Goal: Entertainment & Leisure: Consume media (video, audio)

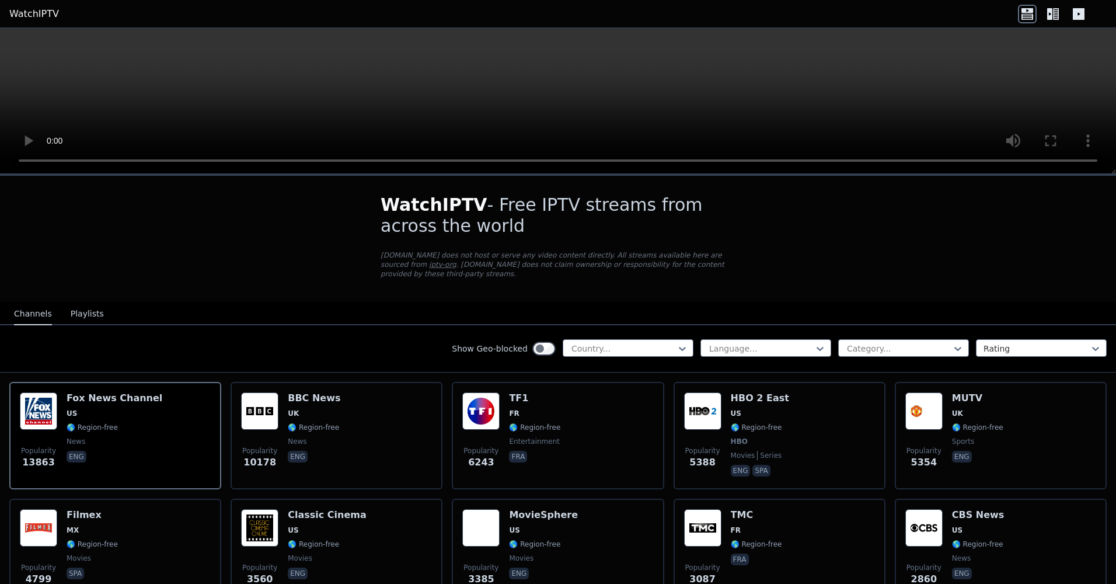
click at [413, 97] on video at bounding box center [558, 101] width 1116 height 146
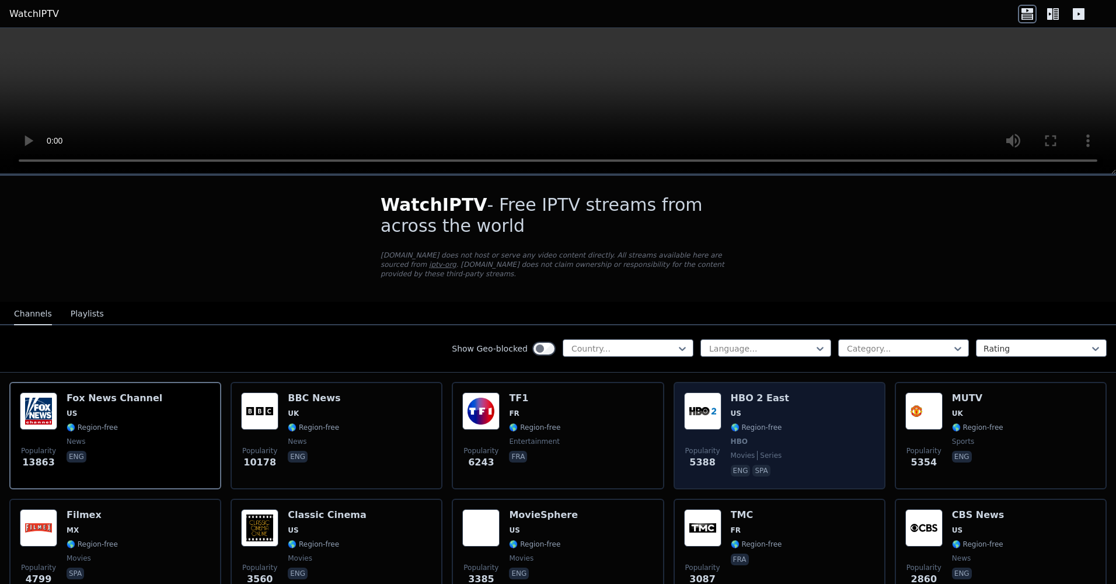
click at [706, 405] on img at bounding box center [702, 410] width 37 height 37
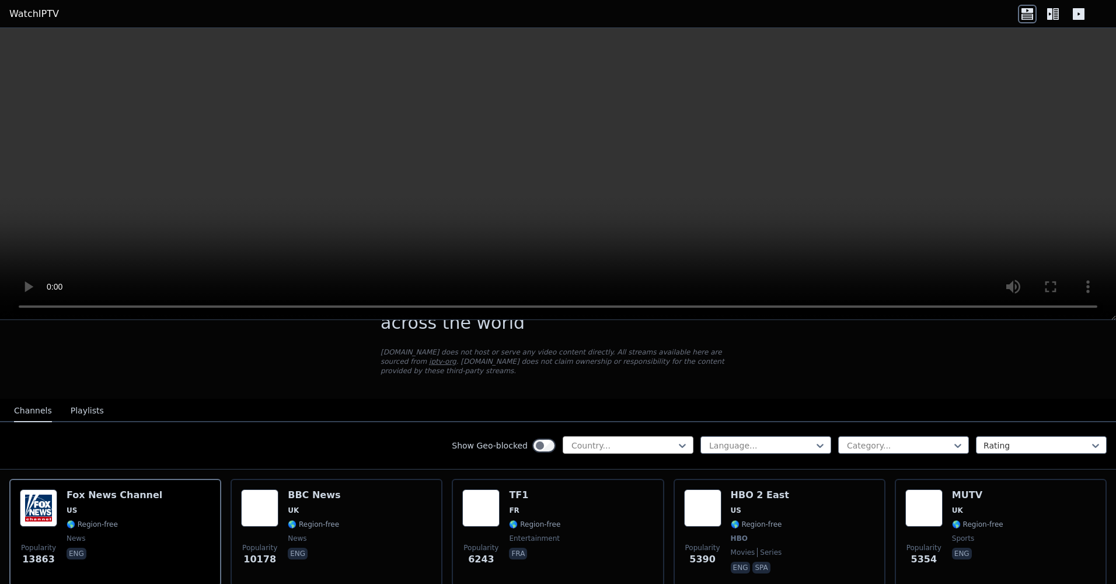
scroll to position [117, 0]
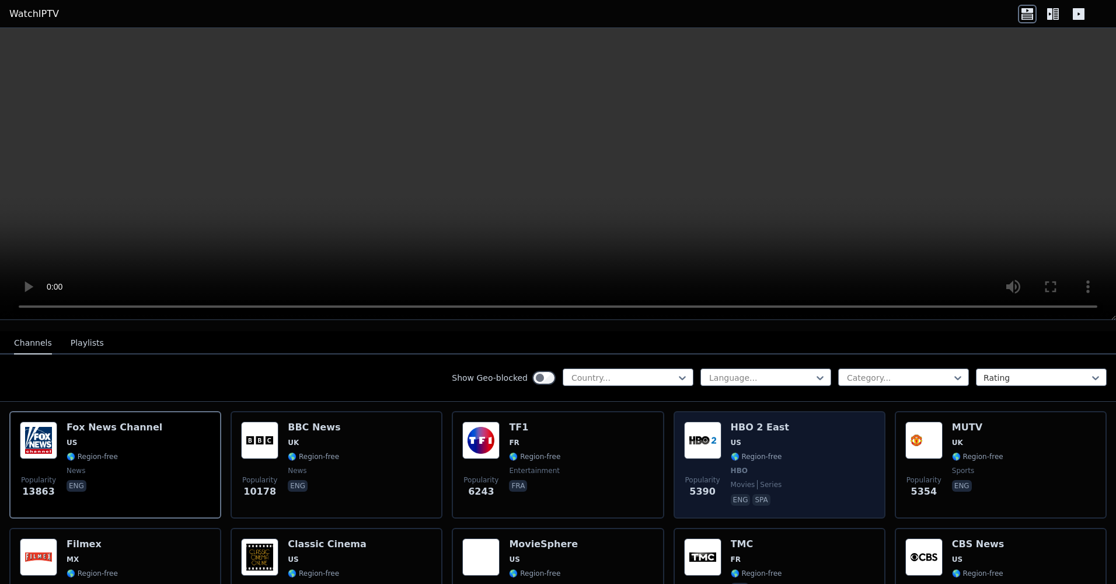
click at [761, 452] on span "🌎 Region-free" at bounding box center [756, 456] width 51 height 9
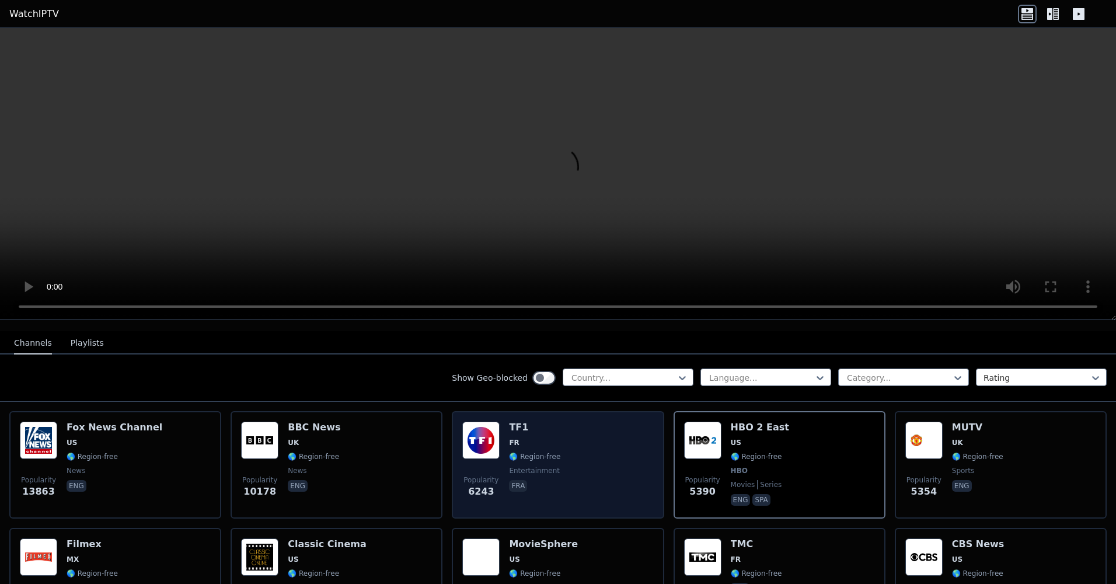
scroll to position [58, 0]
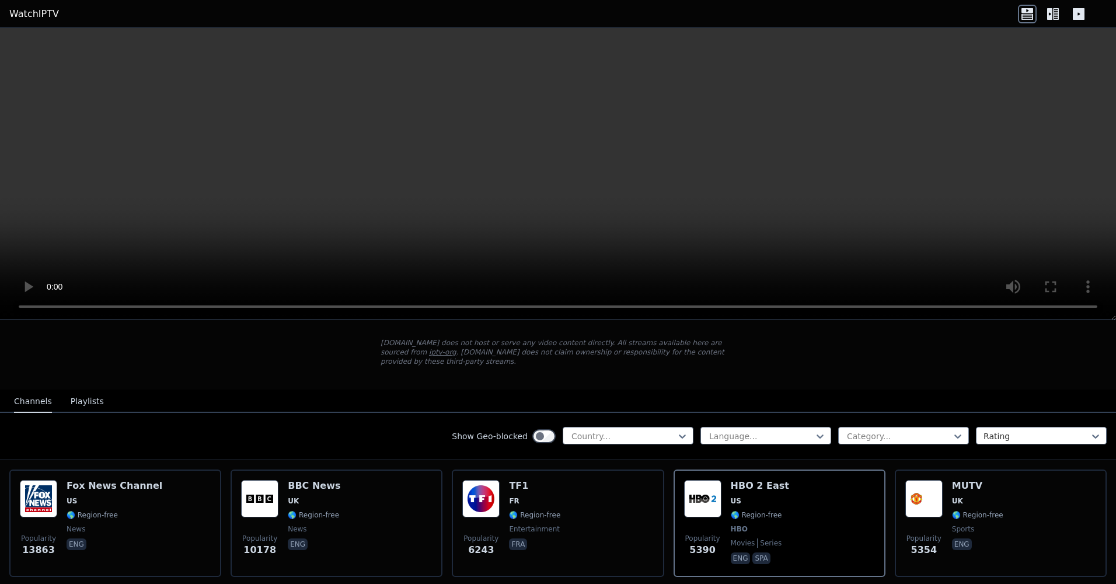
click at [401, 20] on header "WatchIPTV" at bounding box center [558, 14] width 1116 height 28
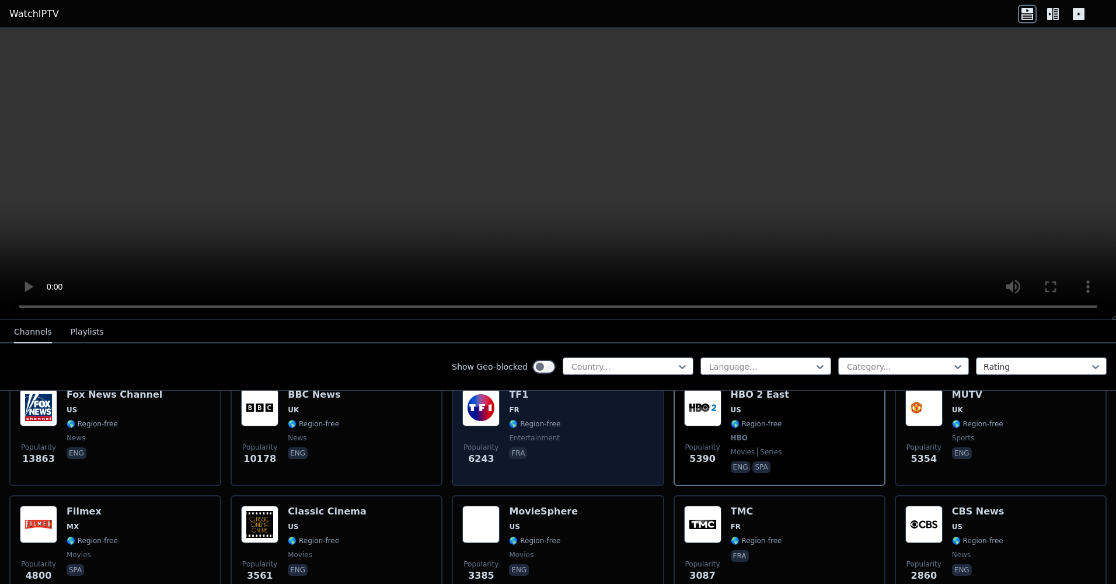
scroll to position [175, 0]
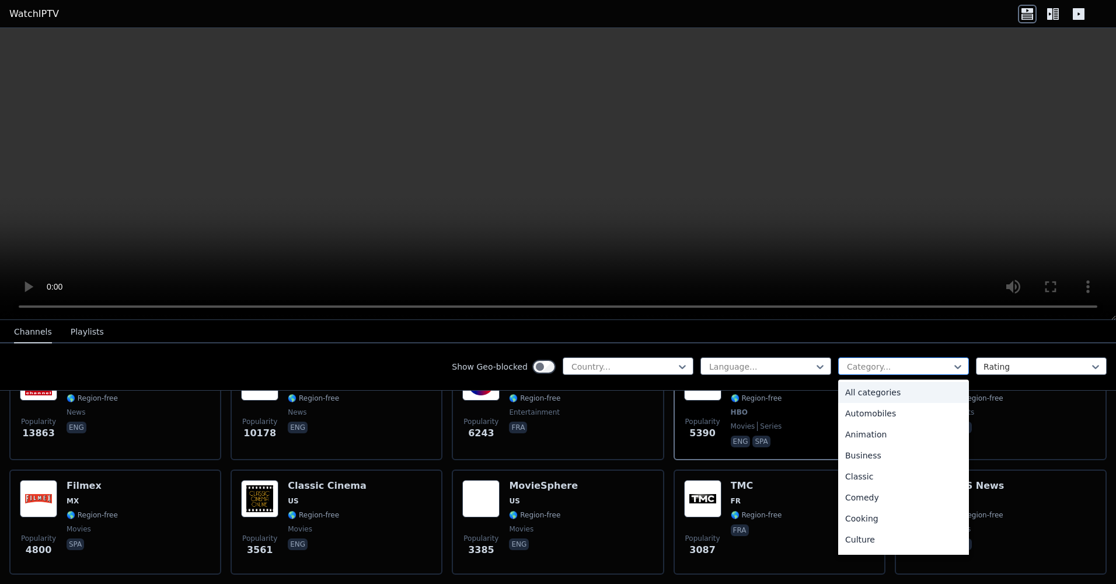
click at [853, 361] on div at bounding box center [899, 367] width 106 height 12
click at [856, 361] on div at bounding box center [899, 367] width 106 height 12
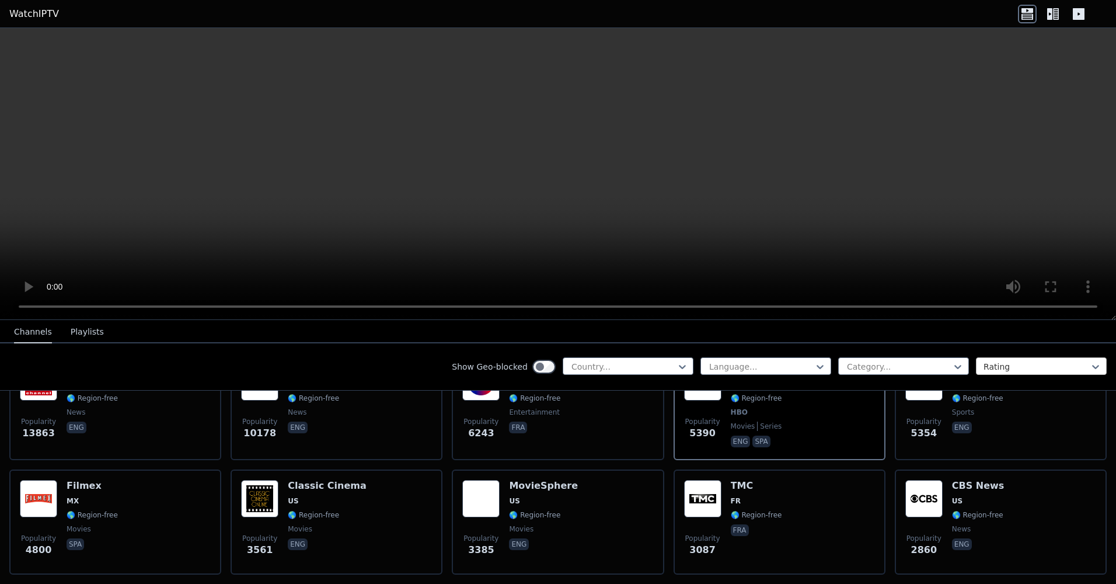
click at [1008, 363] on div at bounding box center [1036, 367] width 106 height 12
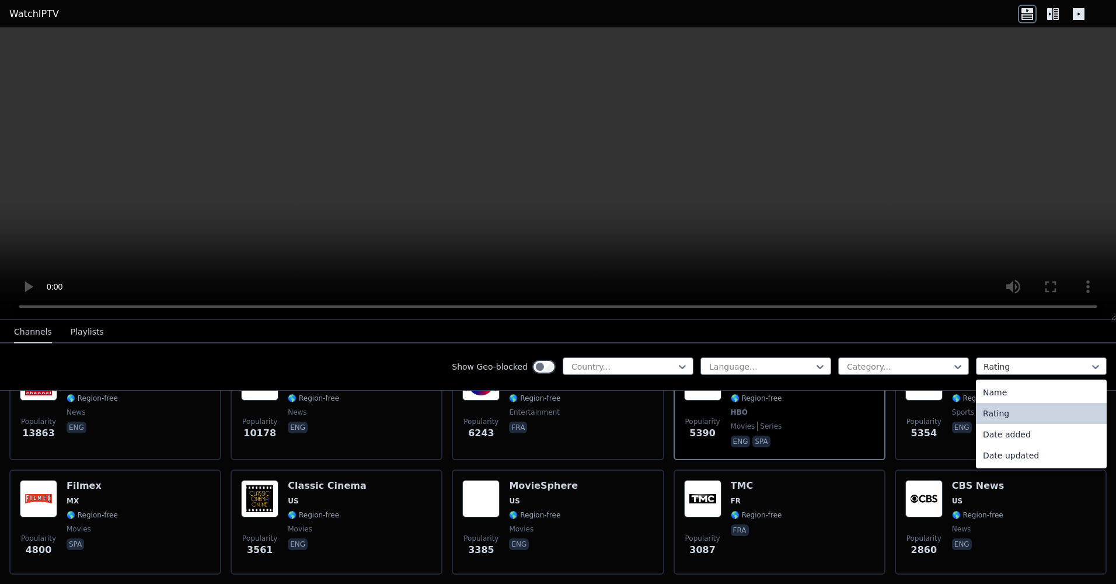
click at [1006, 414] on div "Rating" at bounding box center [1041, 413] width 131 height 21
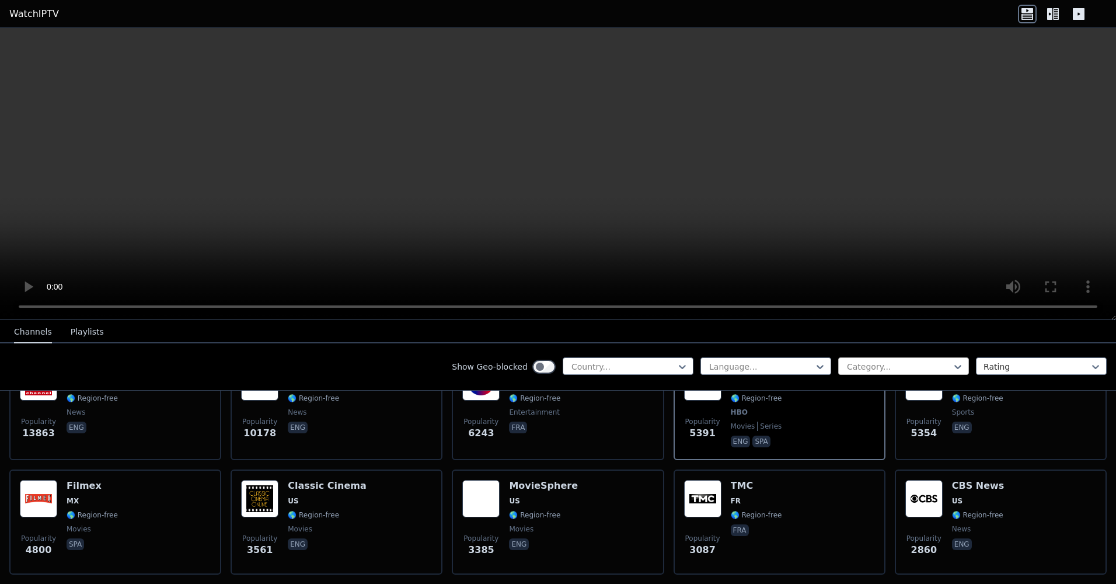
click at [893, 369] on div at bounding box center [899, 367] width 106 height 12
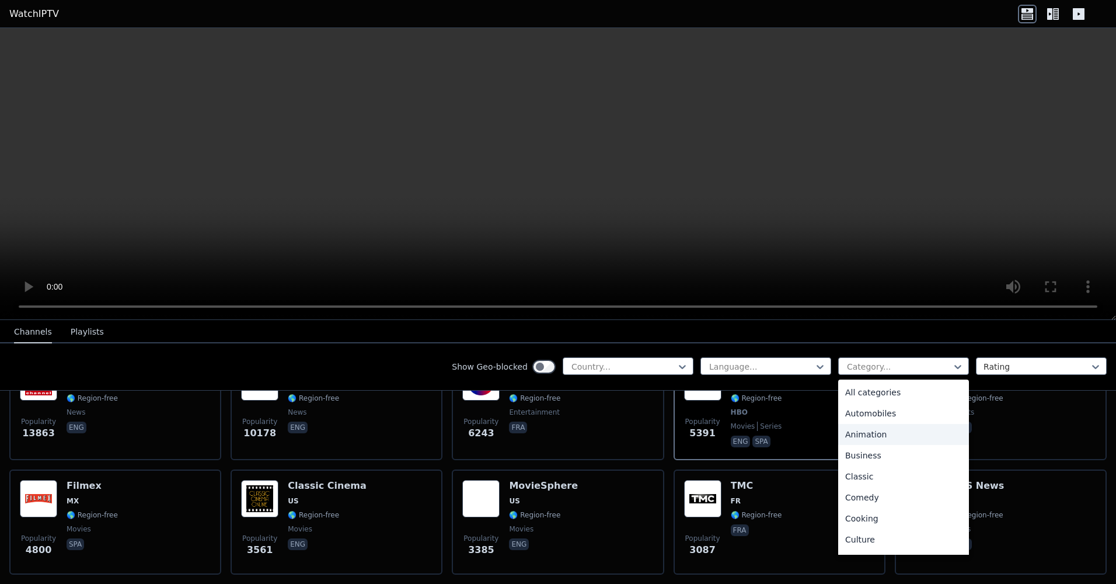
click at [880, 433] on div "Animation" at bounding box center [903, 434] width 131 height 21
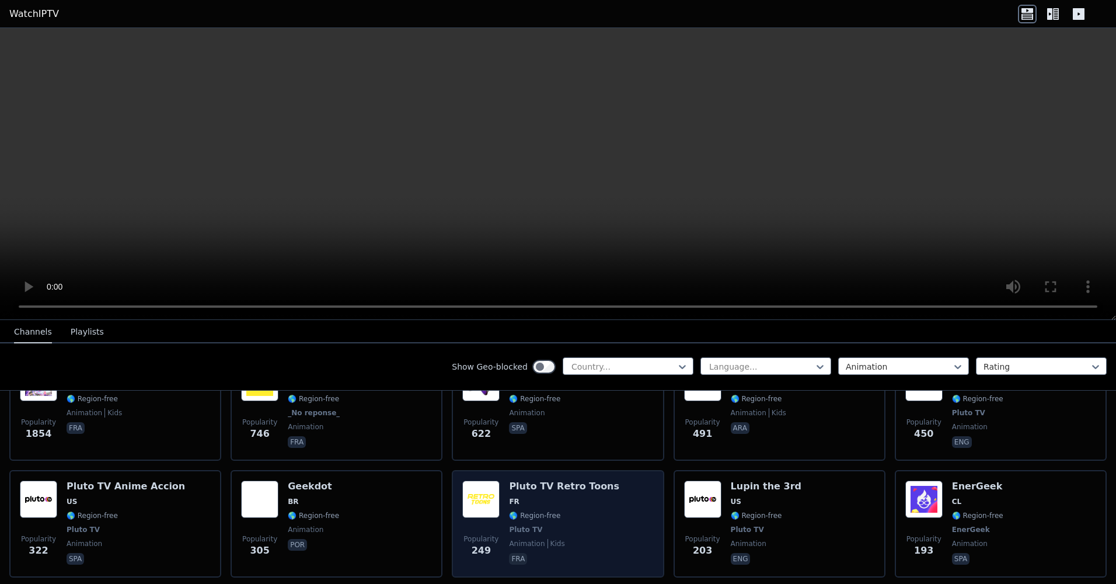
scroll to position [175, 0]
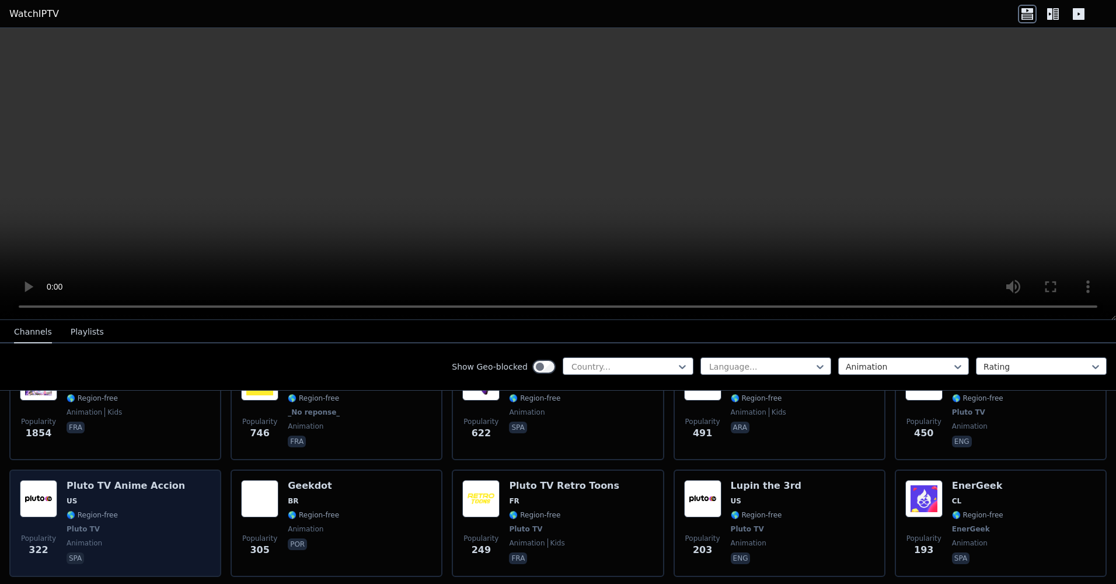
click at [102, 496] on span "US" at bounding box center [126, 500] width 118 height 9
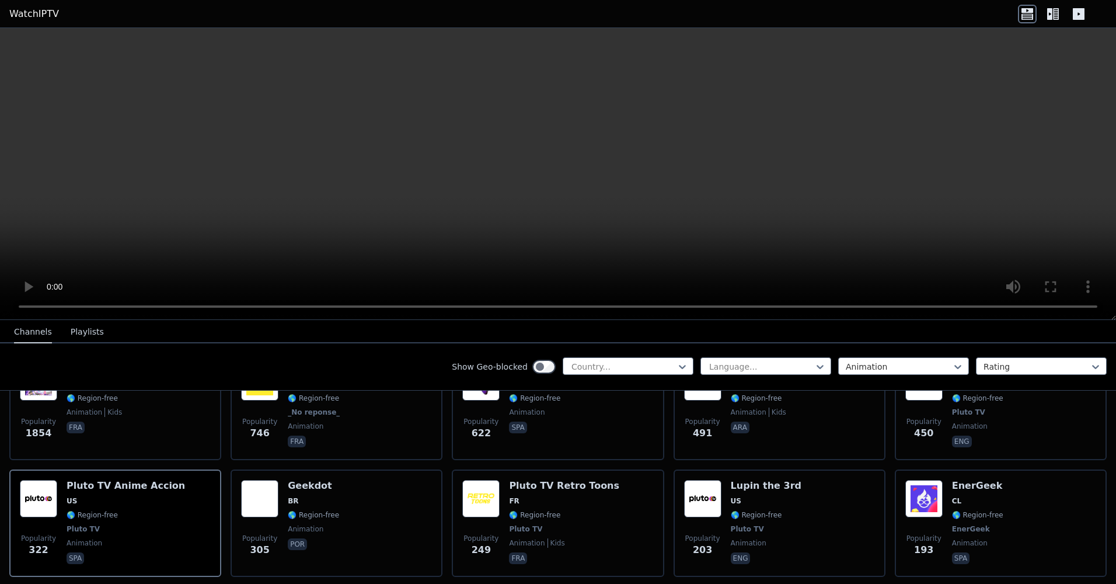
click at [1019, 55] on video at bounding box center [558, 174] width 1116 height 292
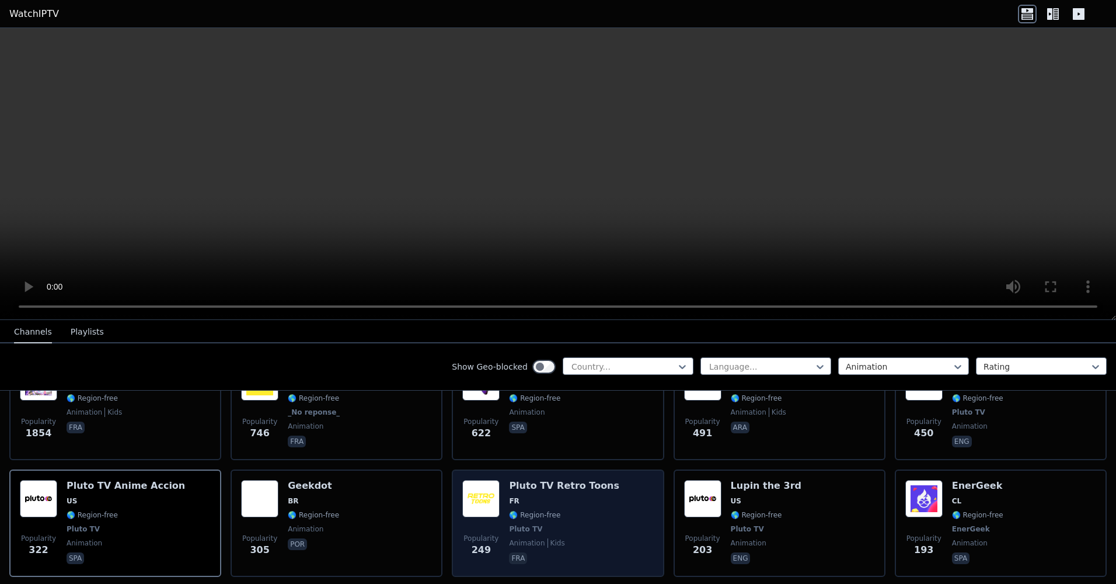
click at [475, 505] on img at bounding box center [480, 498] width 37 height 37
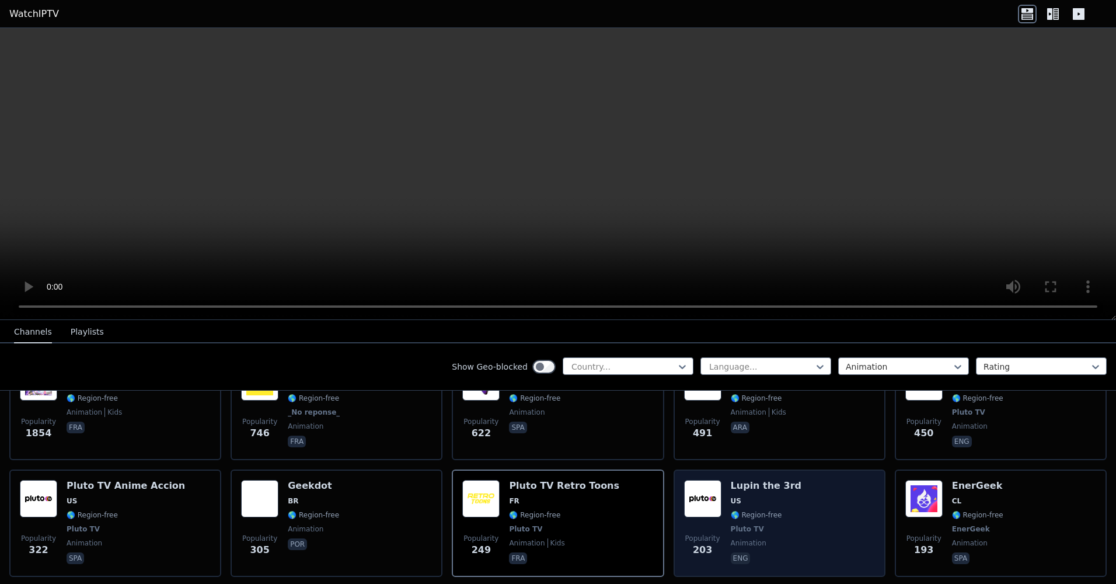
click at [701, 480] on img at bounding box center [702, 498] width 37 height 37
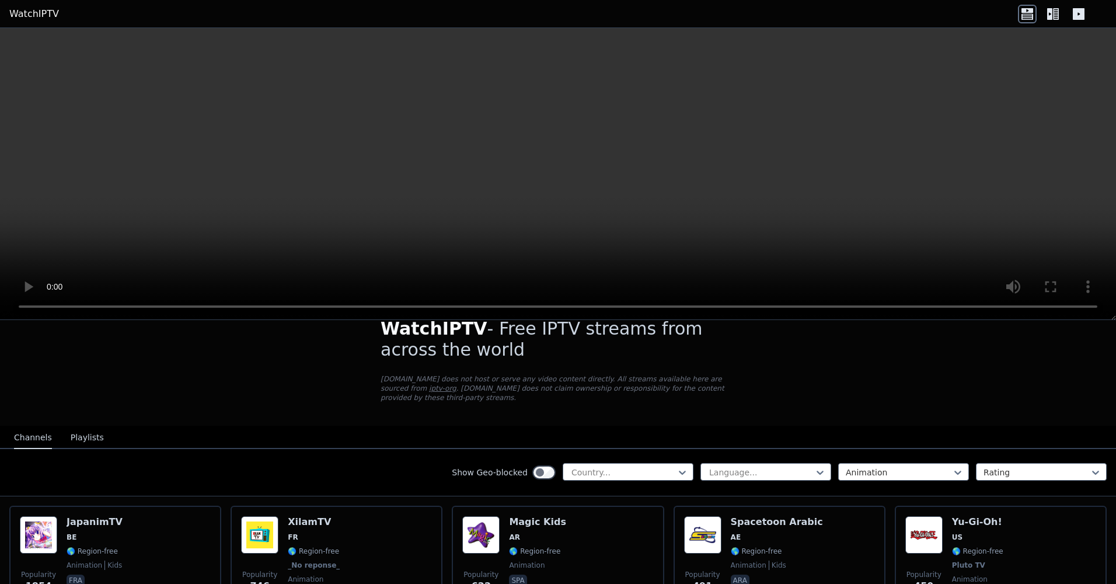
scroll to position [0, 0]
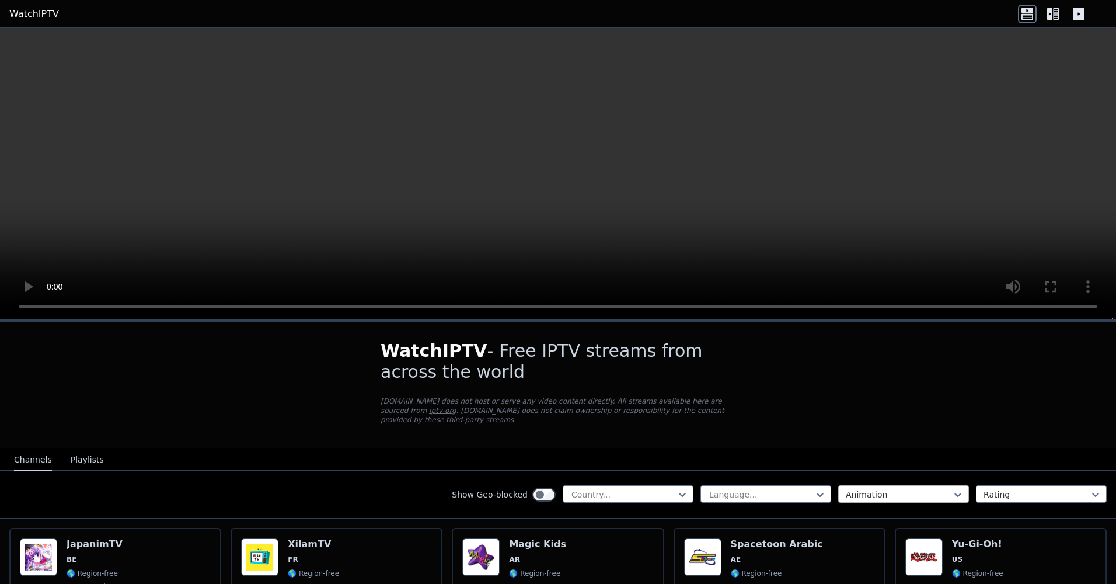
click at [856, 485] on div "Animation" at bounding box center [903, 494] width 131 height 18
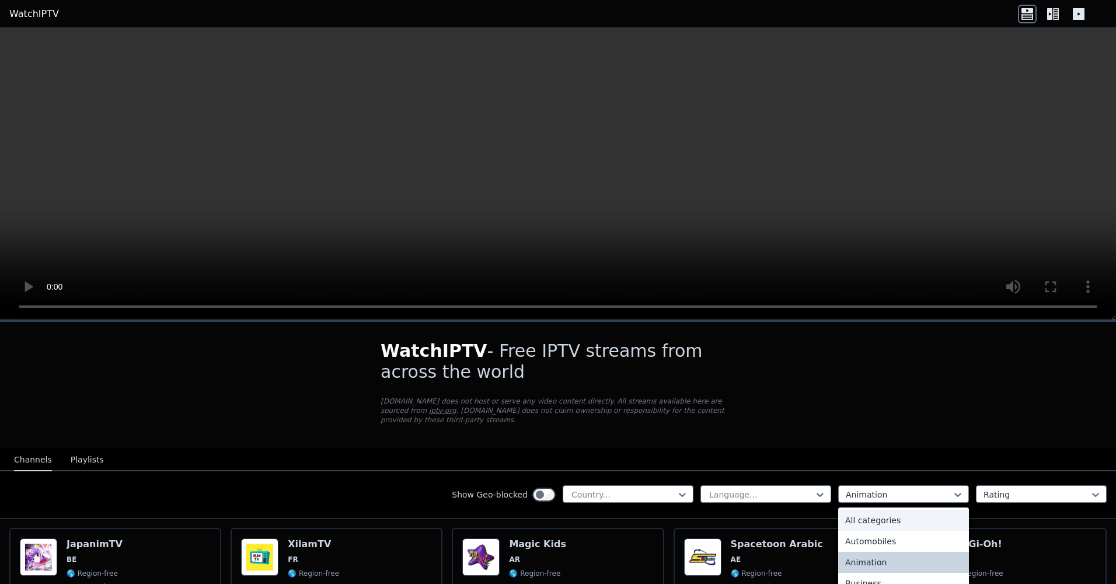
click at [866, 510] on div "All categories" at bounding box center [903, 520] width 131 height 21
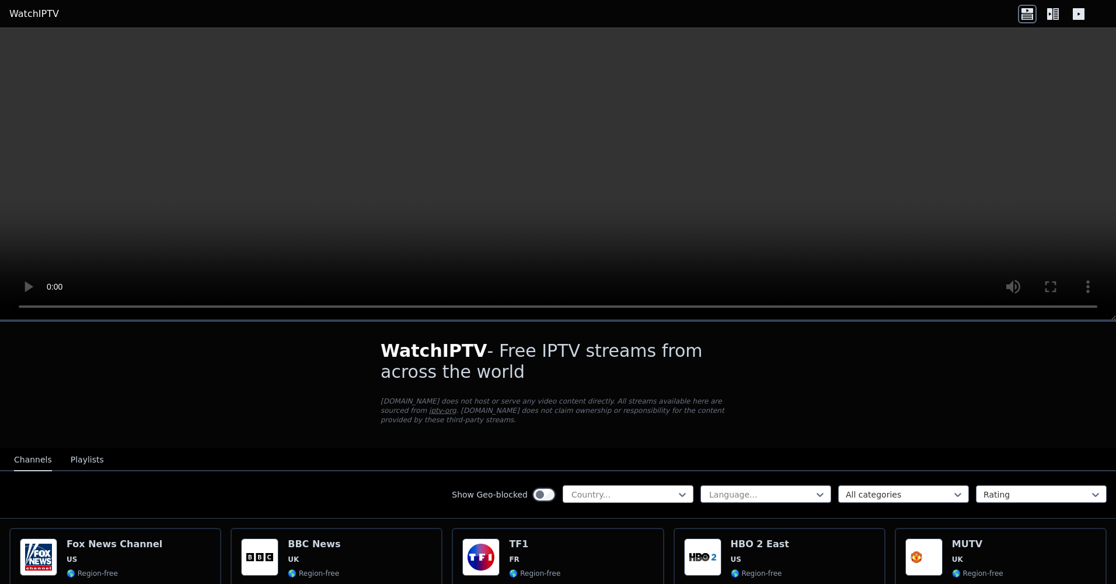
click at [633, 489] on div at bounding box center [623, 495] width 106 height 12
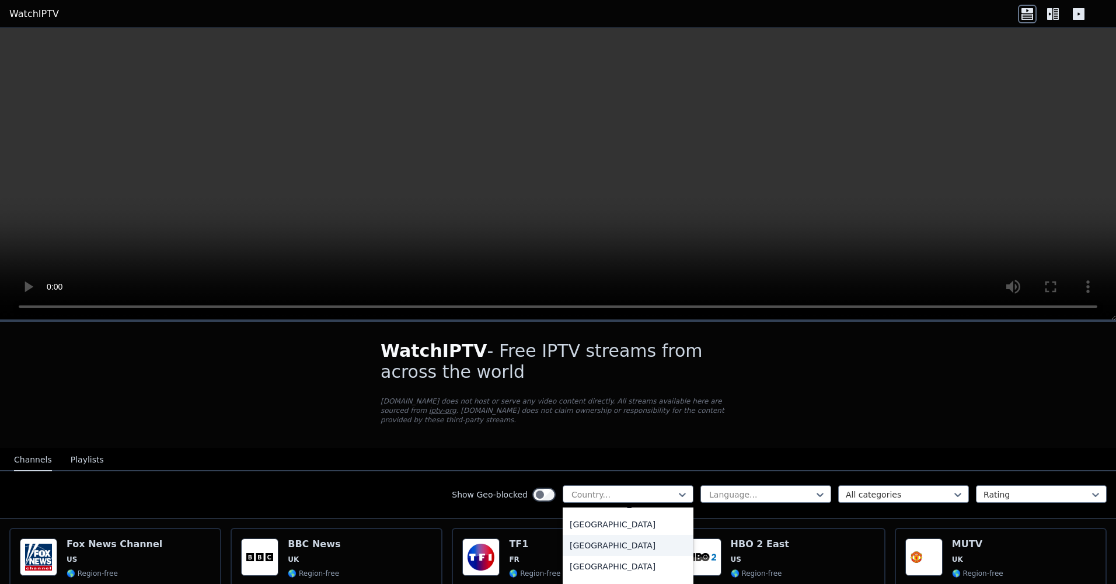
scroll to position [4089, 0]
click at [621, 551] on div "[GEOGRAPHIC_DATA]" at bounding box center [628, 561] width 131 height 21
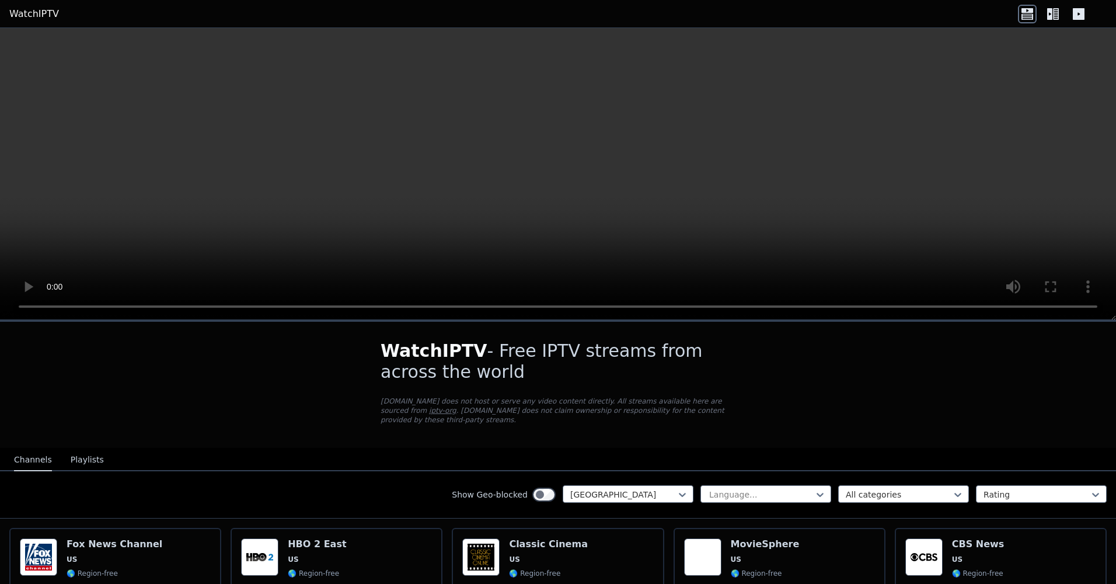
scroll to position [117, 0]
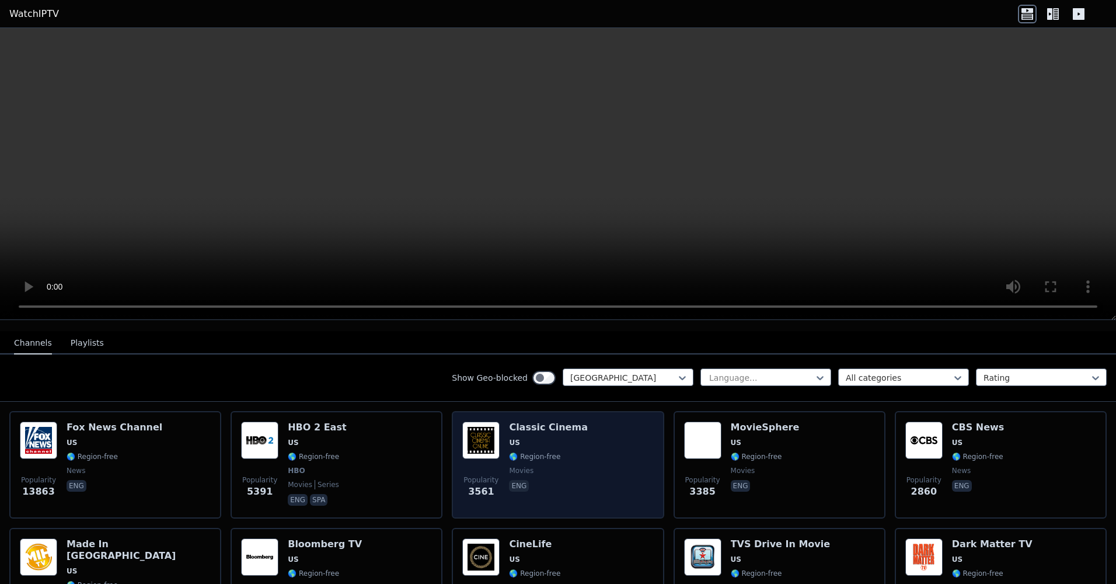
click at [493, 447] on img at bounding box center [480, 439] width 37 height 37
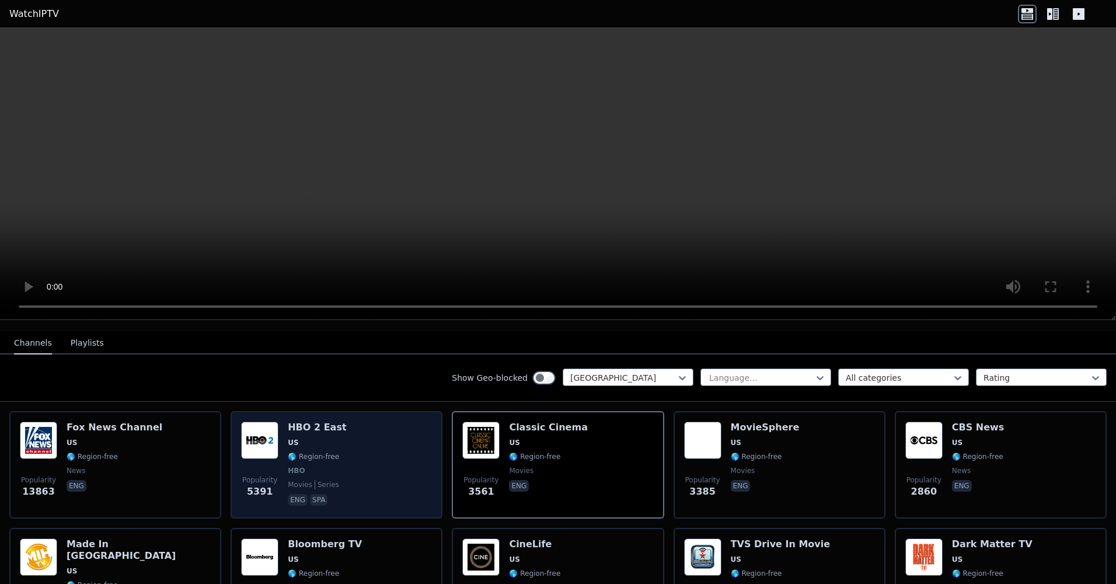
click at [250, 432] on img at bounding box center [259, 439] width 37 height 37
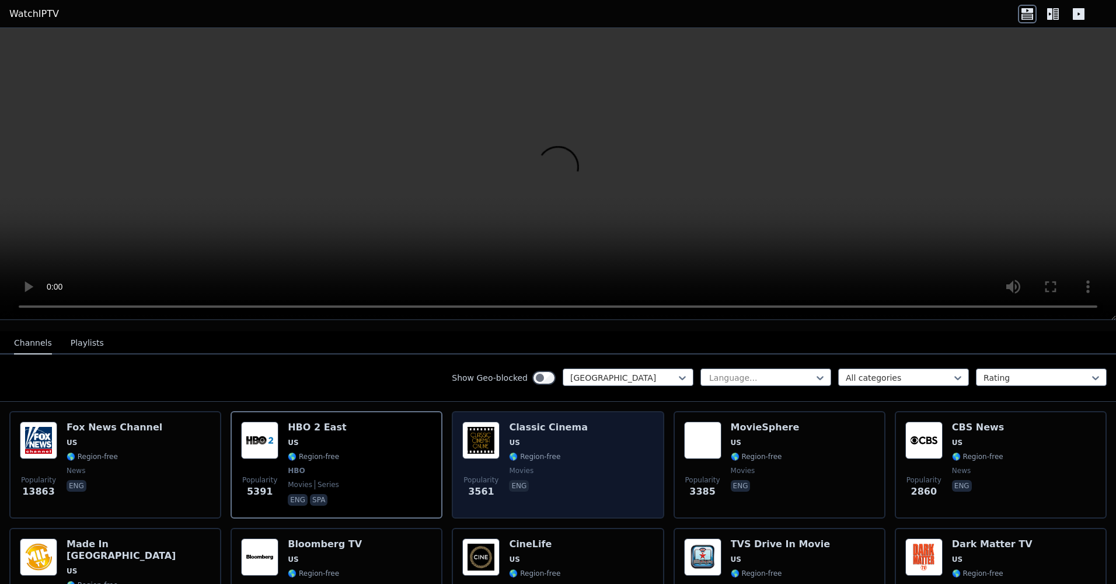
click at [530, 454] on div "Classic Cinema US 🌎 Region-free movies eng" at bounding box center [548, 464] width 79 height 86
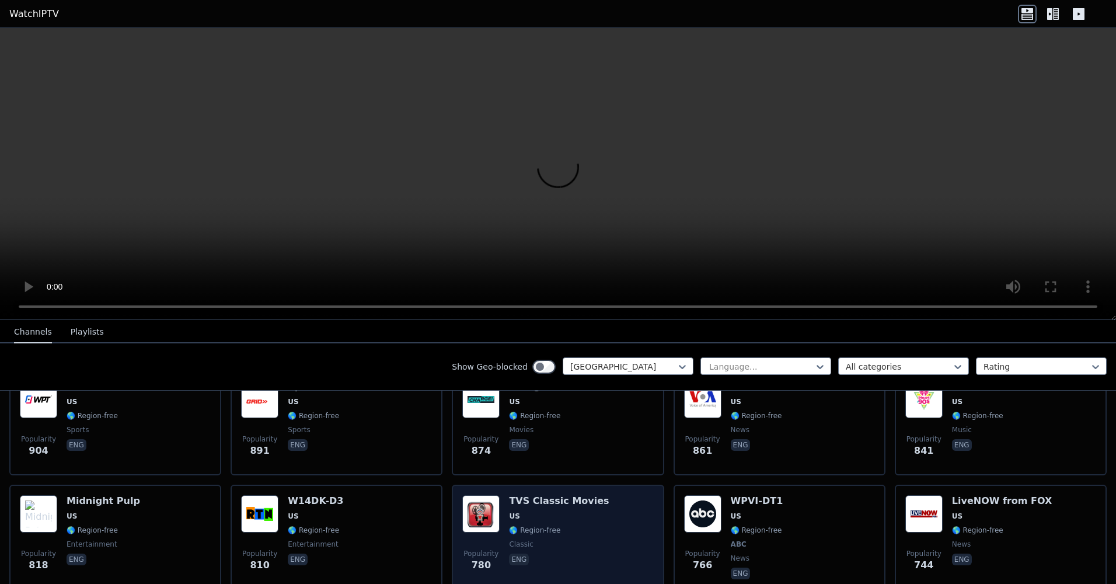
scroll to position [700, 0]
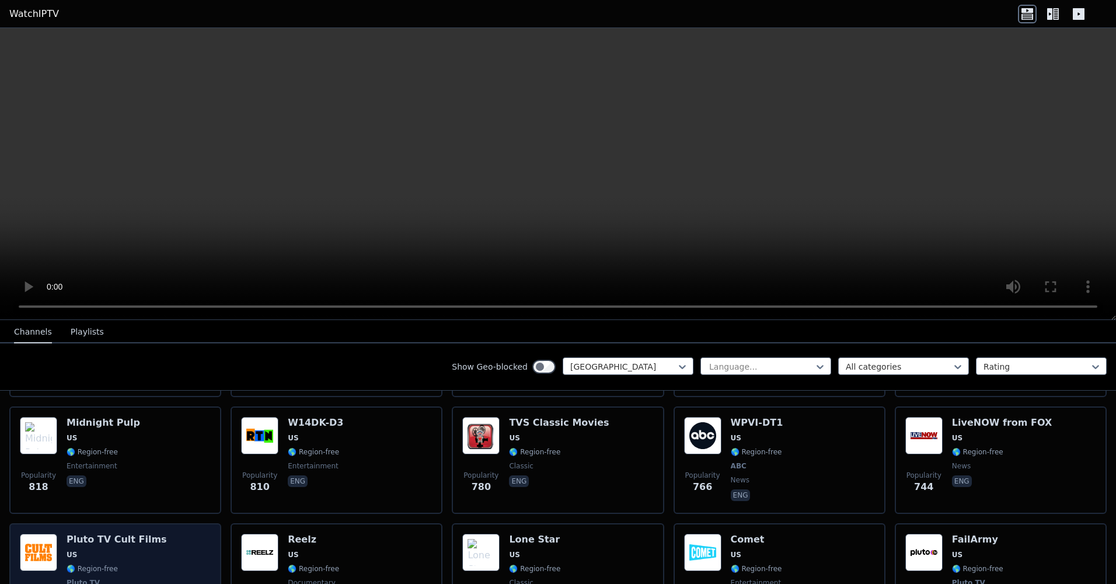
click at [182, 543] on div "Popularity 706 Pluto TV Cult Films US 🌎 Region-free Pluto TV movies eng" at bounding box center [115, 576] width 191 height 86
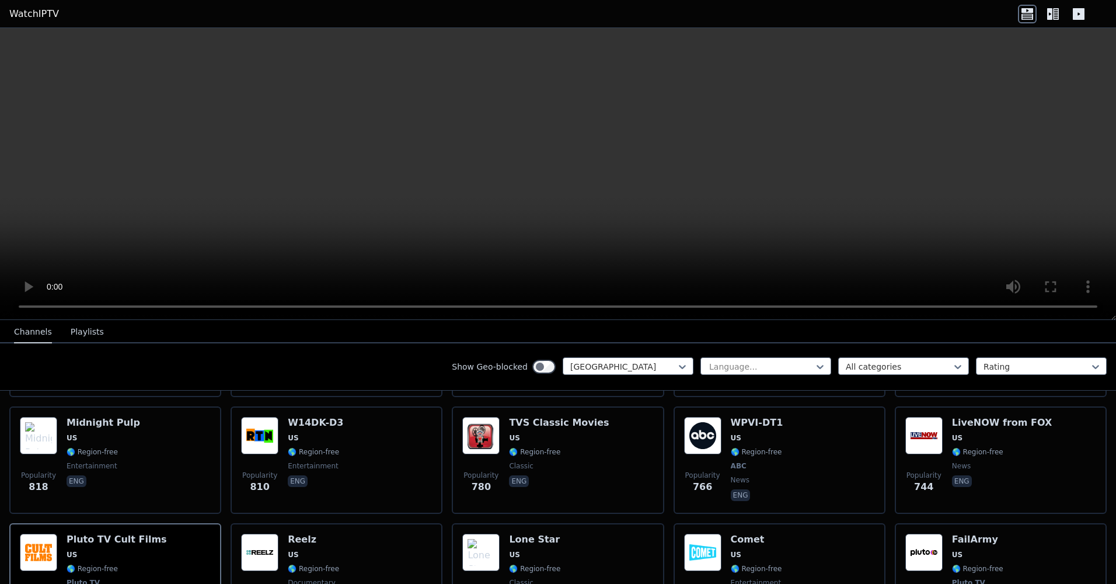
click at [75, 333] on button "Playlists" at bounding box center [87, 332] width 33 height 22
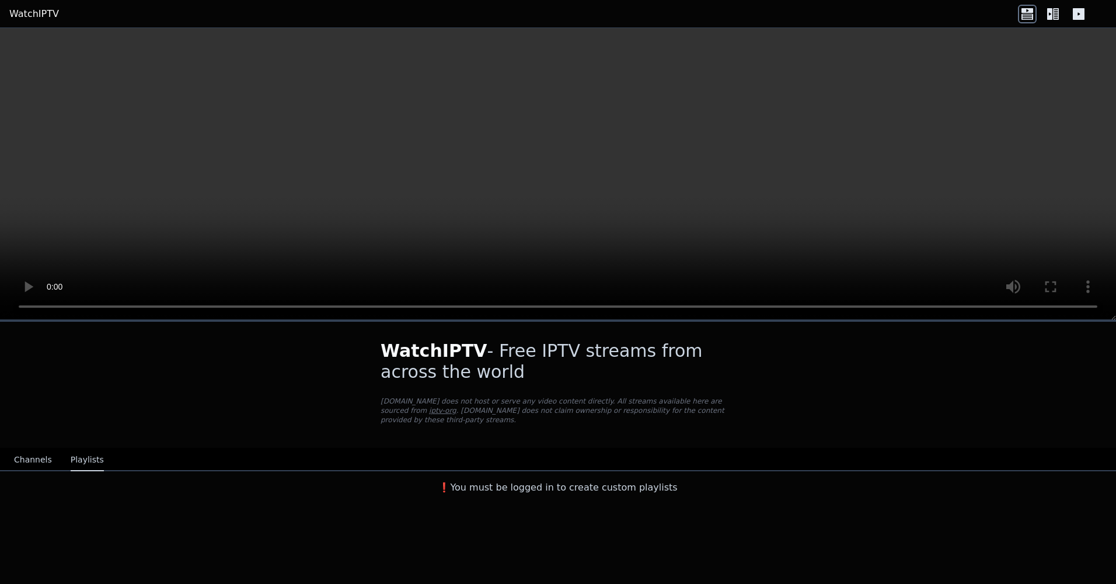
click at [33, 449] on button "Channels" at bounding box center [33, 460] width 38 height 22
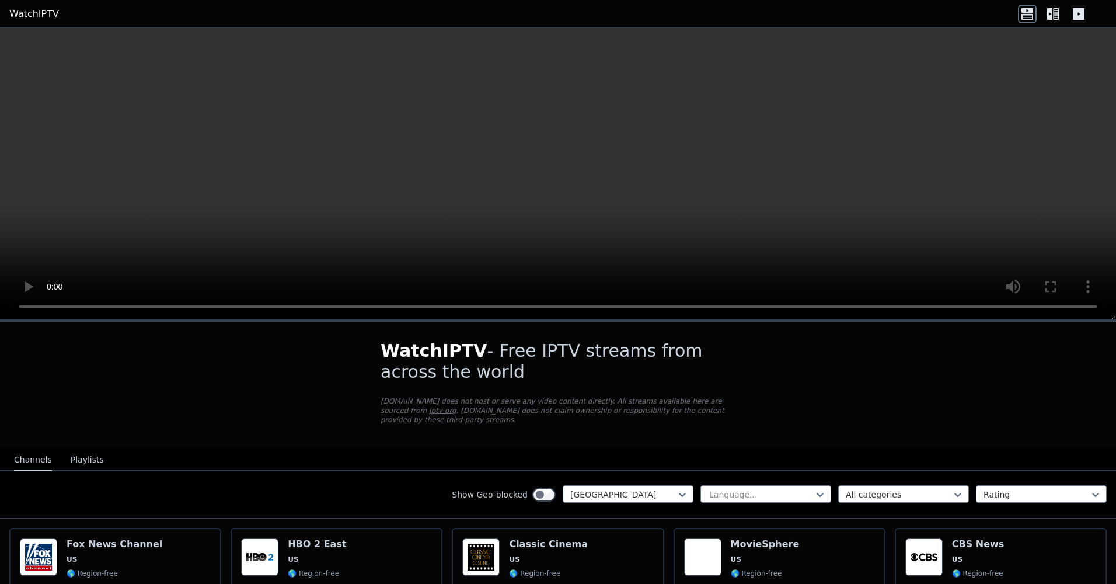
click at [43, 16] on link "WatchIPTV" at bounding box center [34, 14] width 50 height 14
click at [1077, 10] on icon at bounding box center [1079, 14] width 12 height 12
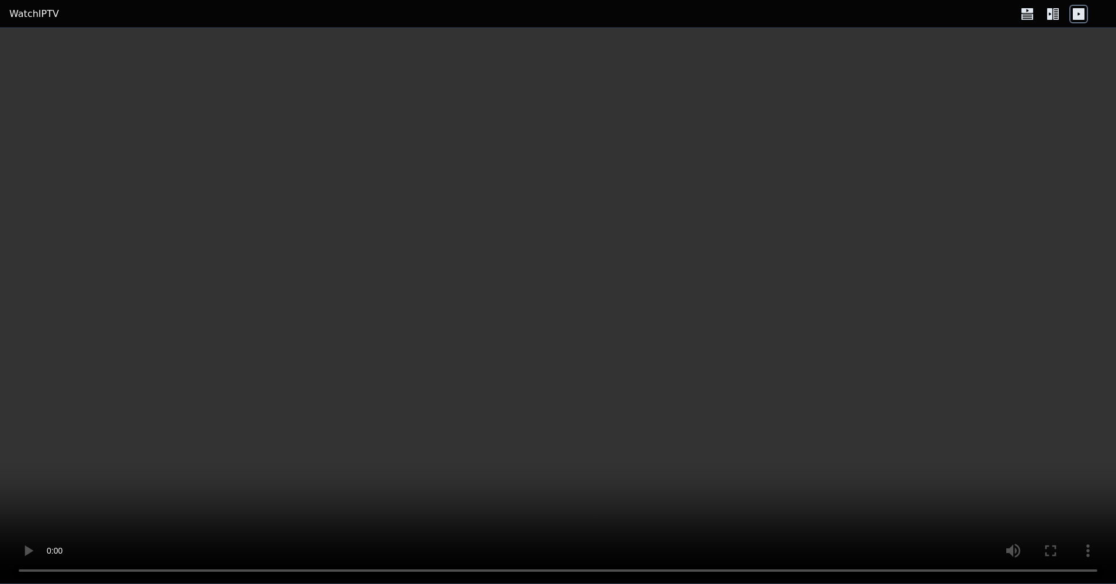
click at [1077, 10] on icon at bounding box center [1079, 14] width 12 height 12
click at [1067, 15] on div at bounding box center [1053, 14] width 70 height 19
click at [587, 49] on video at bounding box center [558, 306] width 1116 height 556
click at [39, 14] on link "WatchIPTV" at bounding box center [34, 14] width 50 height 14
click at [1033, 21] on icon at bounding box center [1027, 14] width 19 height 19
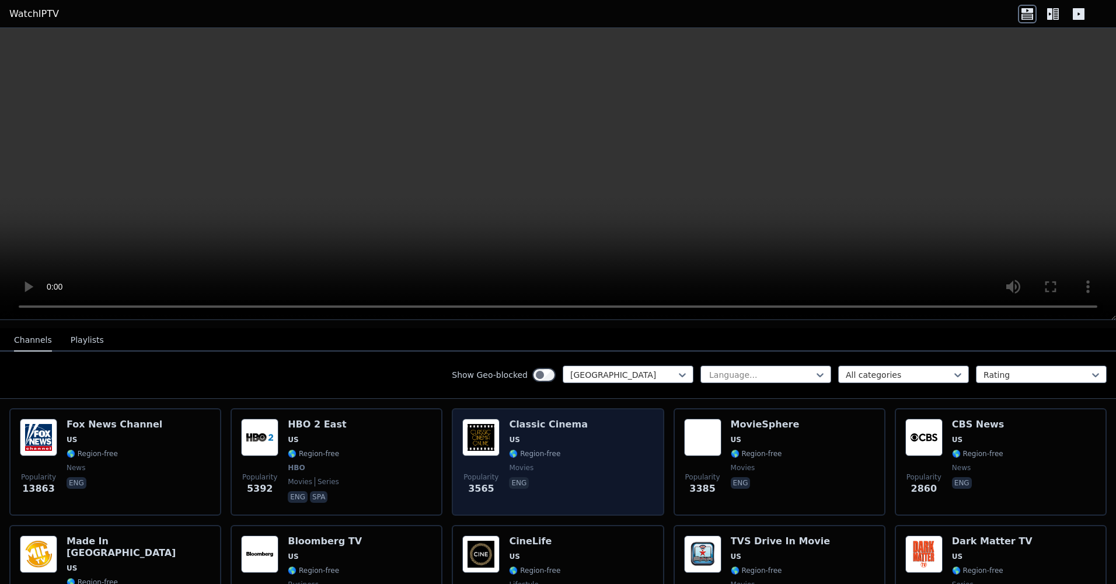
scroll to position [58, 0]
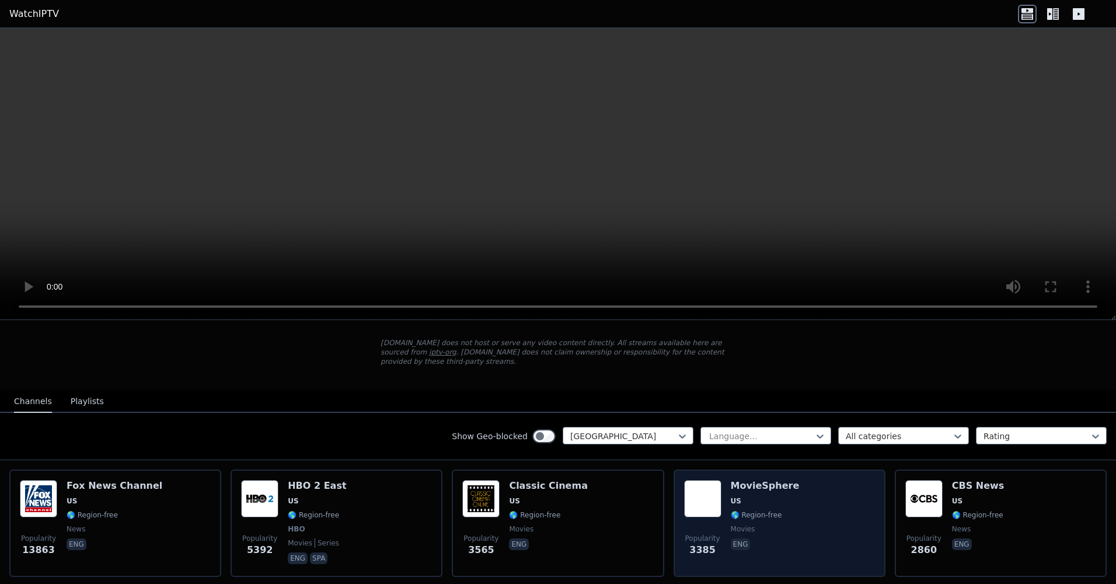
click at [747, 512] on div "MovieSphere US 🌎 Region-free movies eng" at bounding box center [765, 523] width 69 height 86
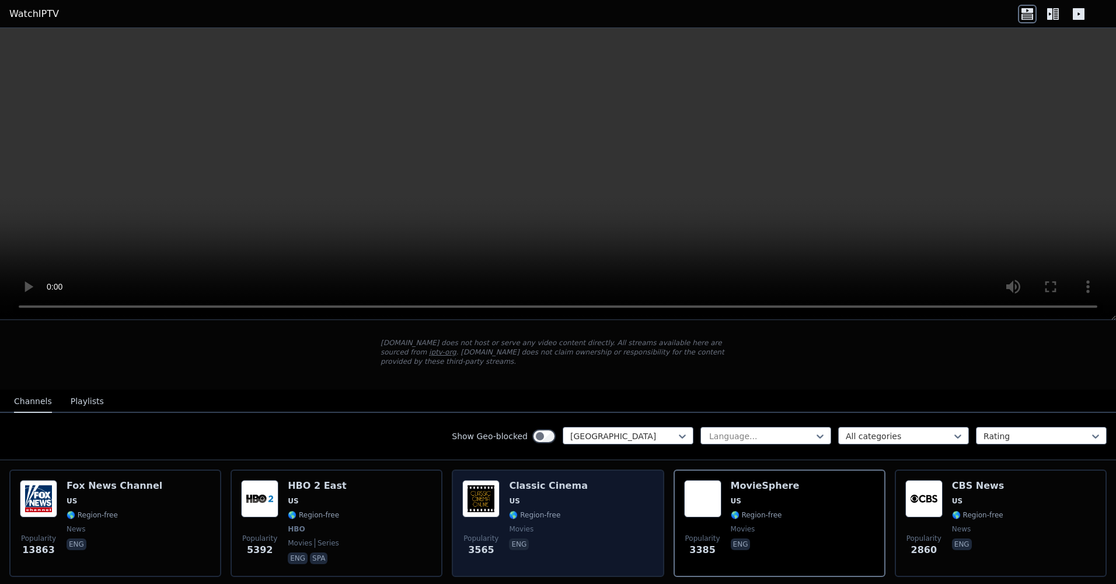
click at [571, 490] on div "Popularity 3565 Classic Cinema US 🌎 Region-free movies eng" at bounding box center [557, 523] width 191 height 86
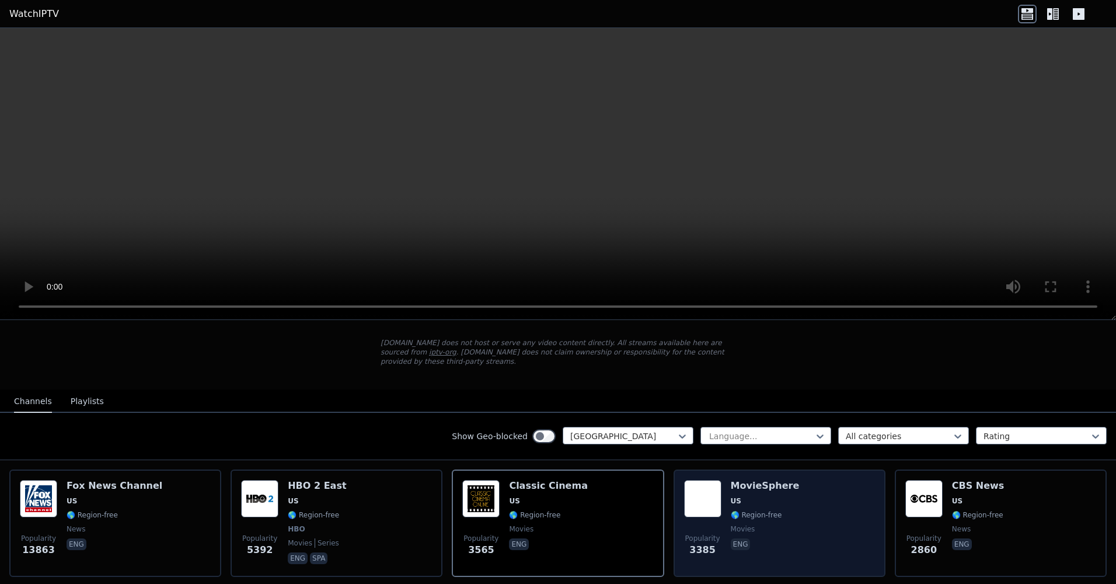
click at [732, 497] on div "MovieSphere US 🌎 Region-free movies eng" at bounding box center [765, 523] width 69 height 86
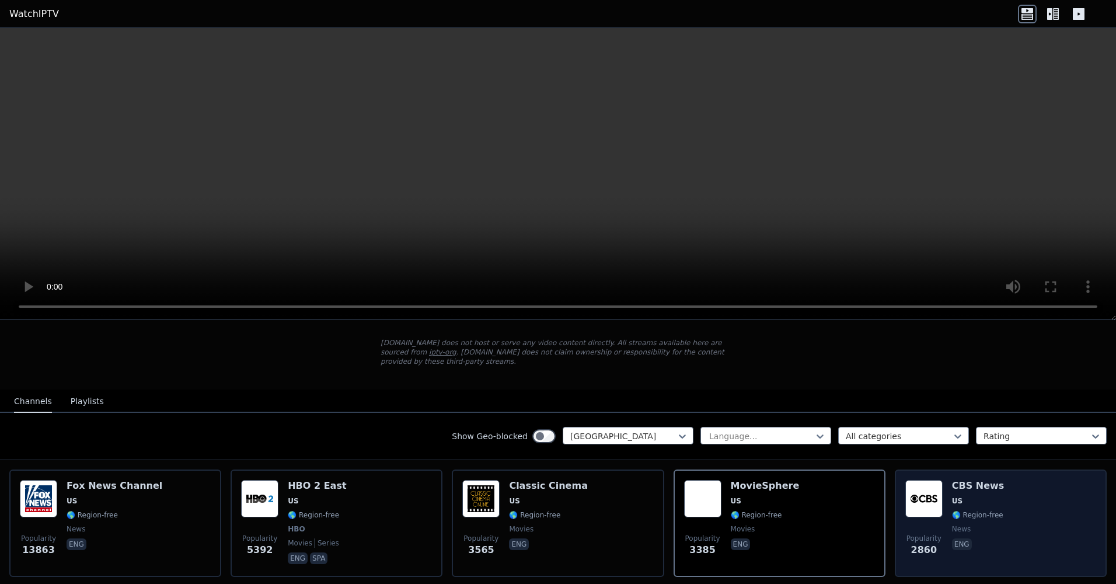
click at [909, 501] on img at bounding box center [923, 498] width 37 height 37
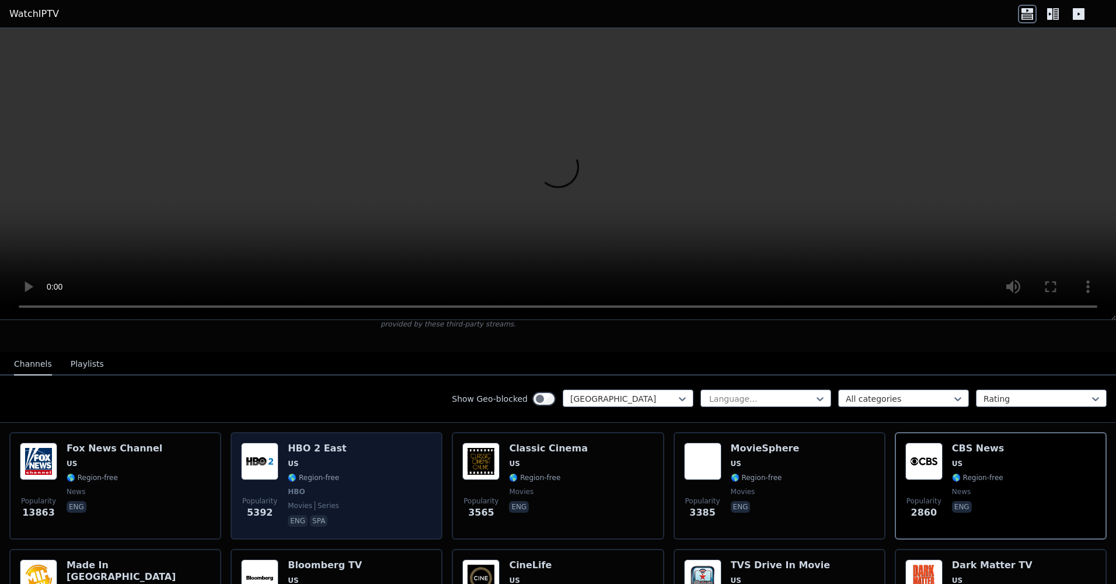
scroll to position [117, 0]
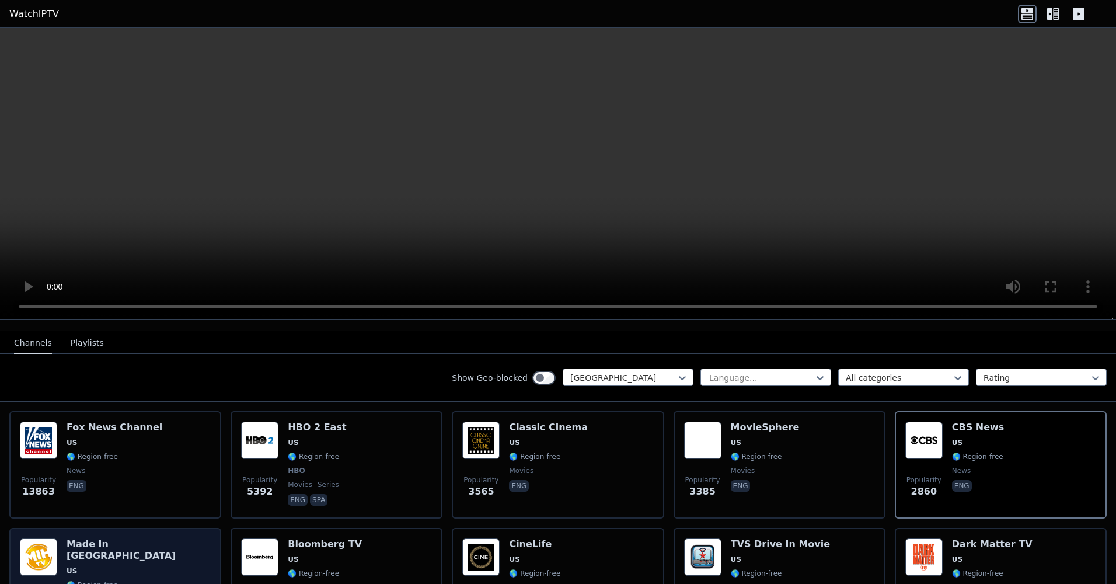
click at [120, 566] on span "US" at bounding box center [139, 570] width 144 height 9
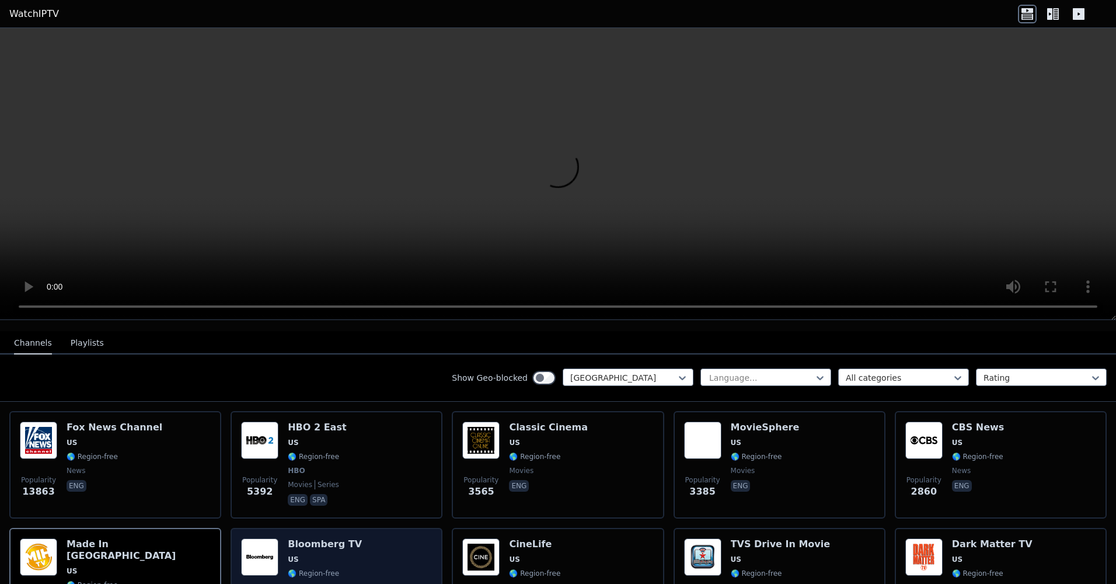
click at [288, 554] on span "US" at bounding box center [293, 558] width 11 height 9
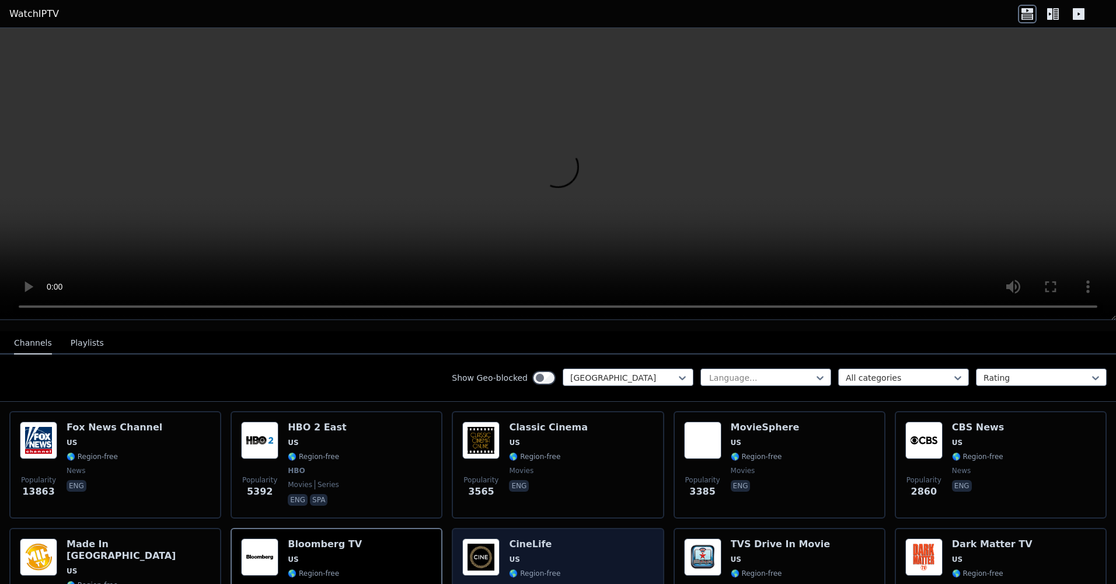
click at [477, 543] on img at bounding box center [480, 556] width 37 height 37
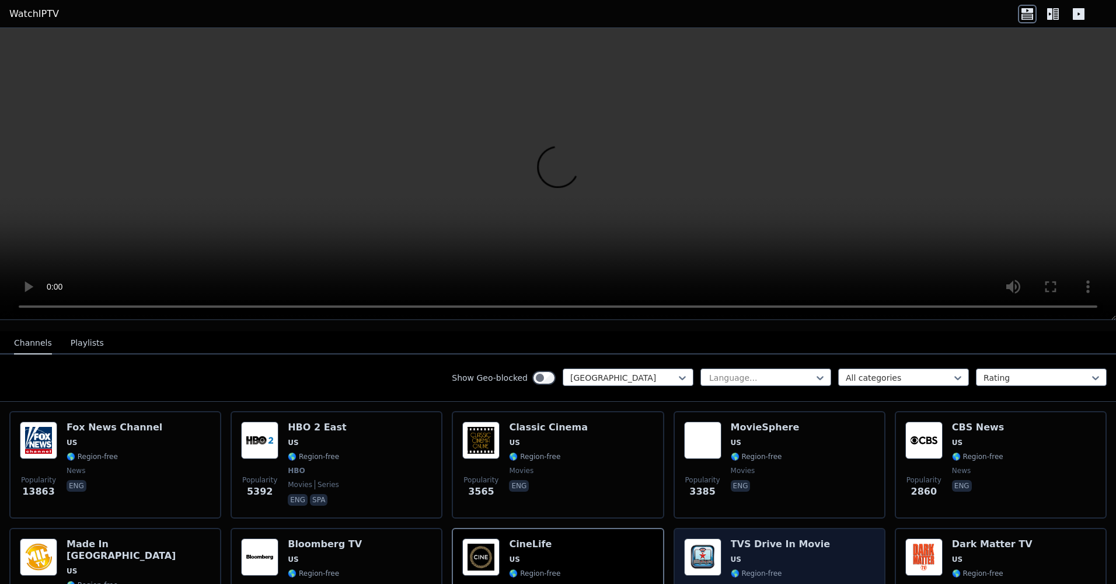
click at [714, 546] on img at bounding box center [702, 556] width 37 height 37
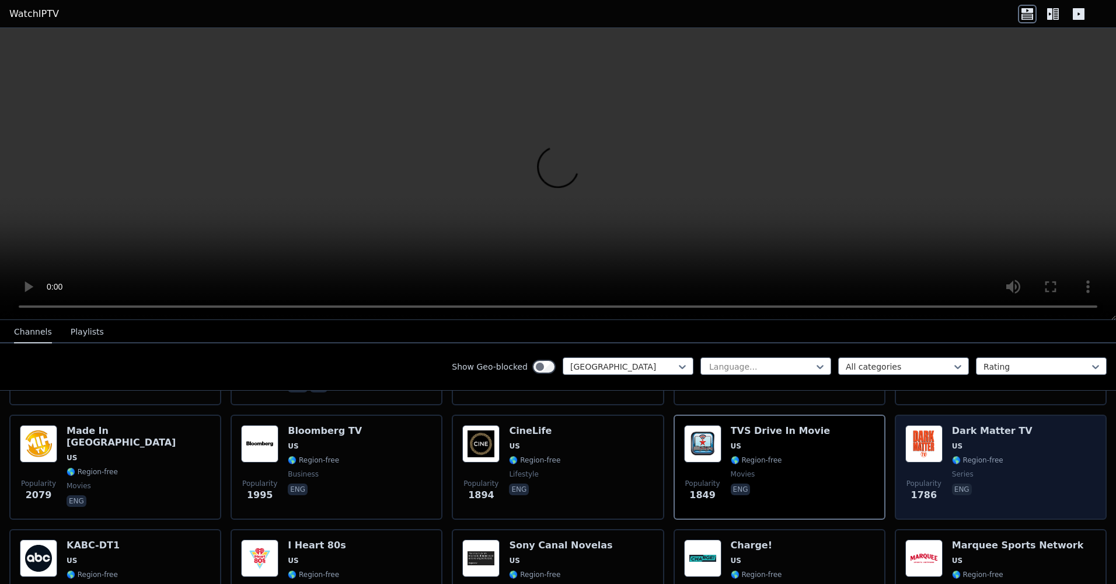
scroll to position [233, 0]
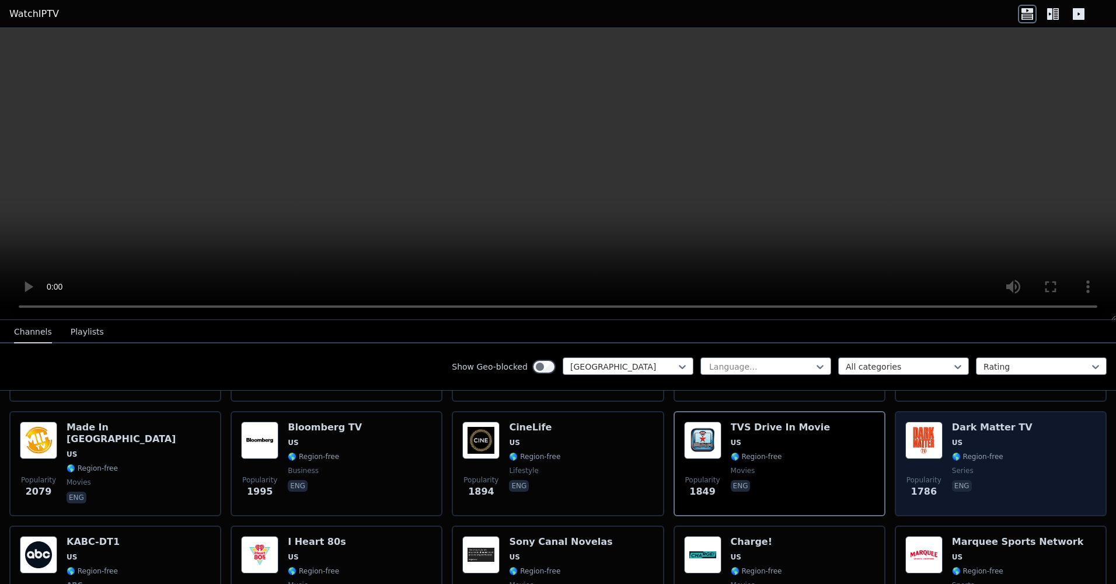
click at [910, 447] on img at bounding box center [923, 439] width 37 height 37
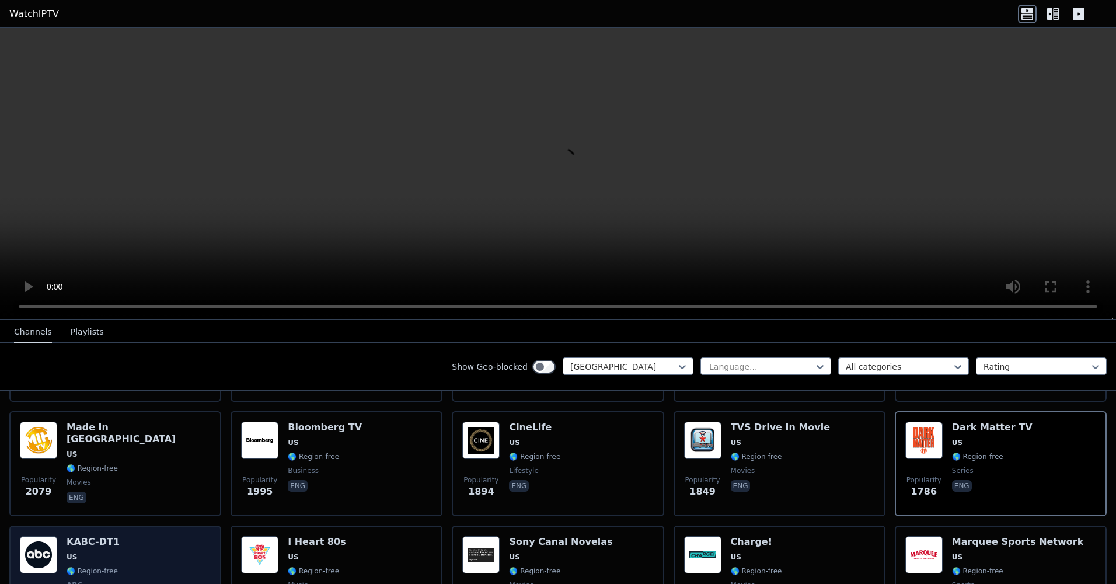
click at [145, 536] on div "Popularity 1778 KABC-DT1 US 🌎 Region-free ABC news eng" at bounding box center [115, 579] width 191 height 86
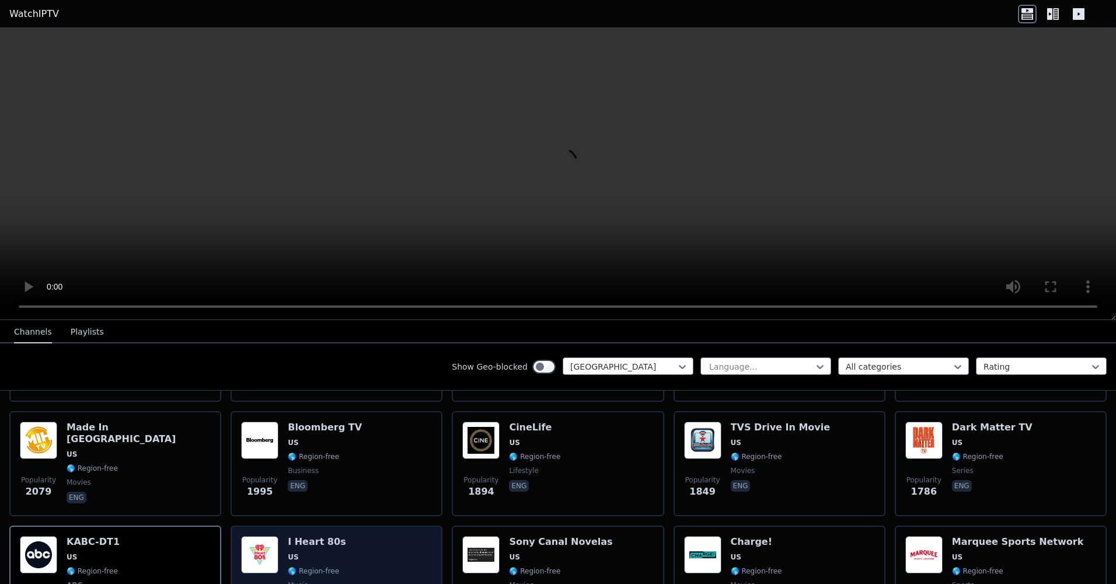
click at [314, 536] on h6 "I Heart 80s" at bounding box center [317, 542] width 58 height 12
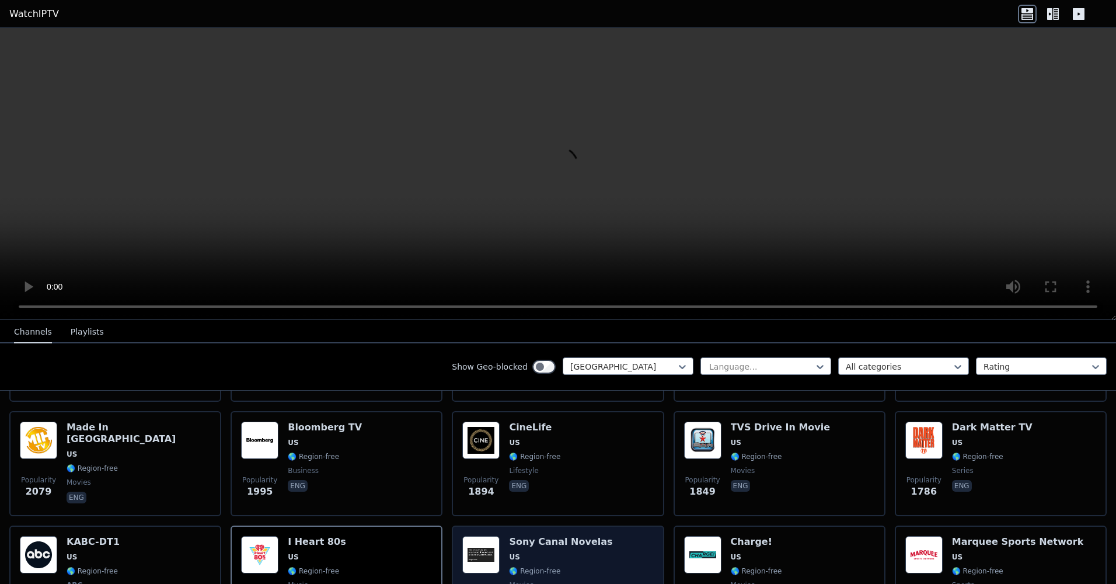
click at [462, 542] on img at bounding box center [480, 554] width 37 height 37
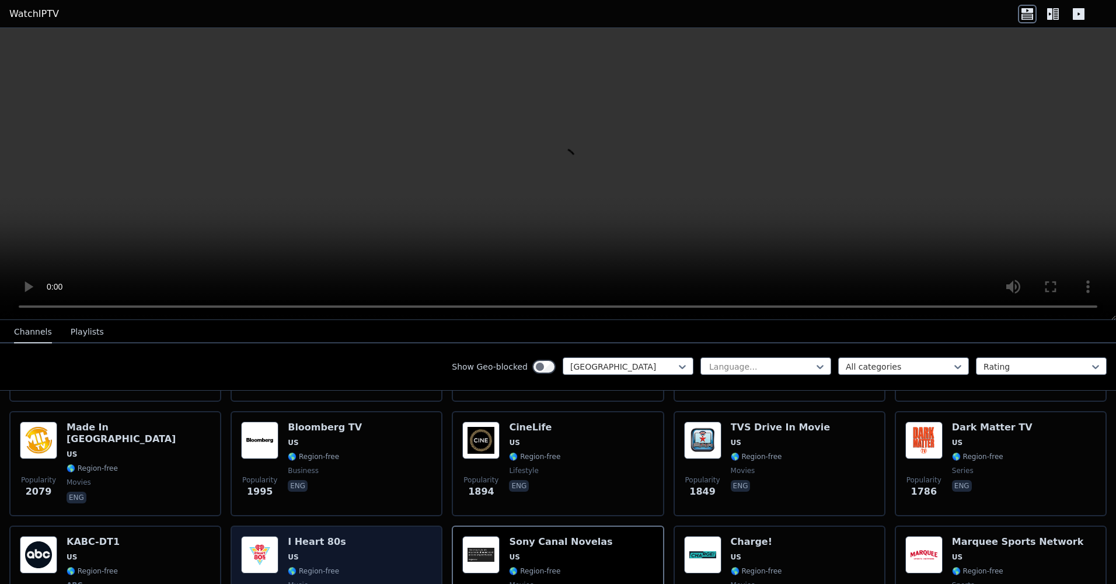
click at [372, 543] on div "Popularity 1337 I Heart 80s US 🌎 Region-free music eng" at bounding box center [336, 579] width 191 height 86
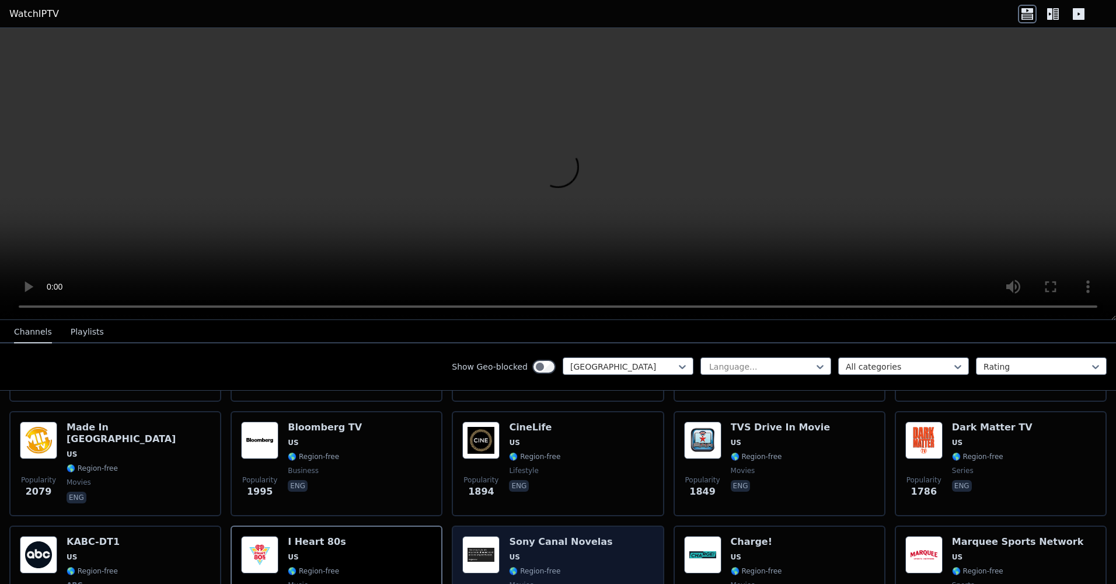
click at [509, 552] on span "US" at bounding box center [514, 556] width 11 height 9
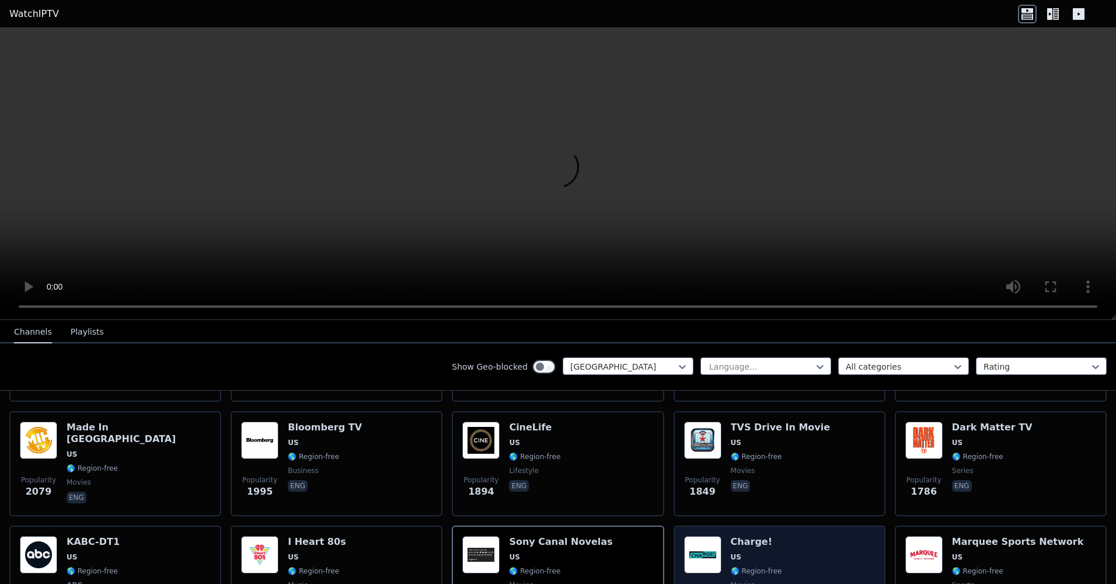
click at [717, 543] on div "Popularity 1074 Charge! US 🌎 Region-free movies eng" at bounding box center [779, 579] width 191 height 86
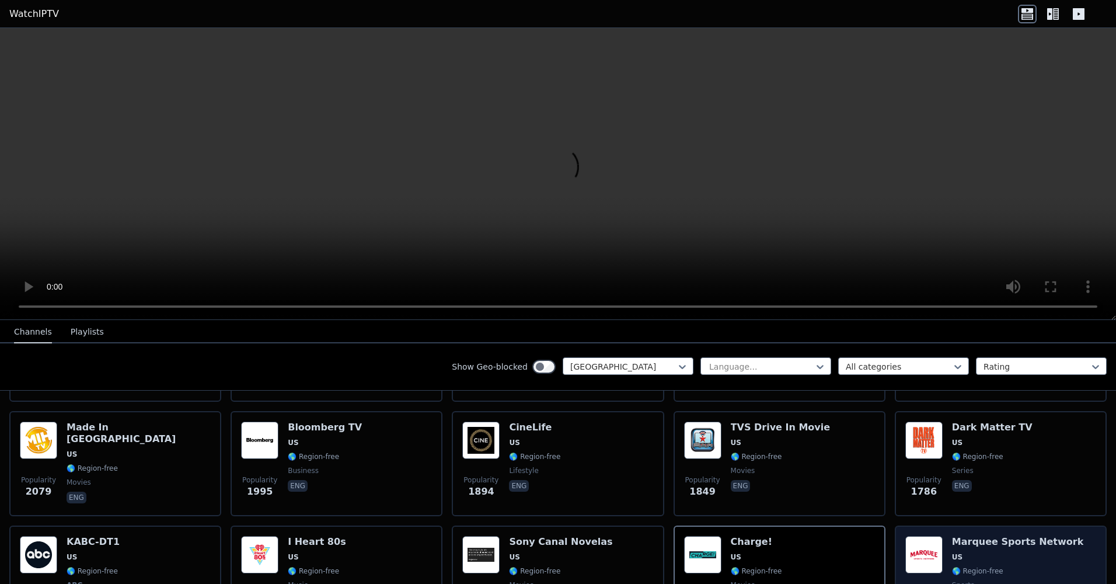
click at [922, 543] on img at bounding box center [923, 554] width 37 height 37
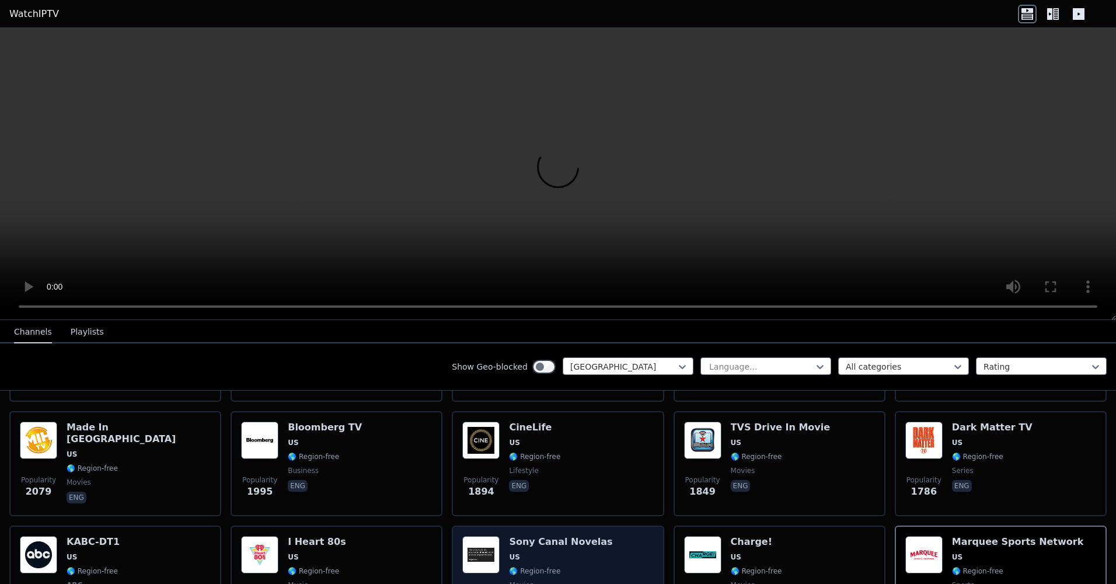
click at [578, 552] on span "US" at bounding box center [560, 556] width 103 height 9
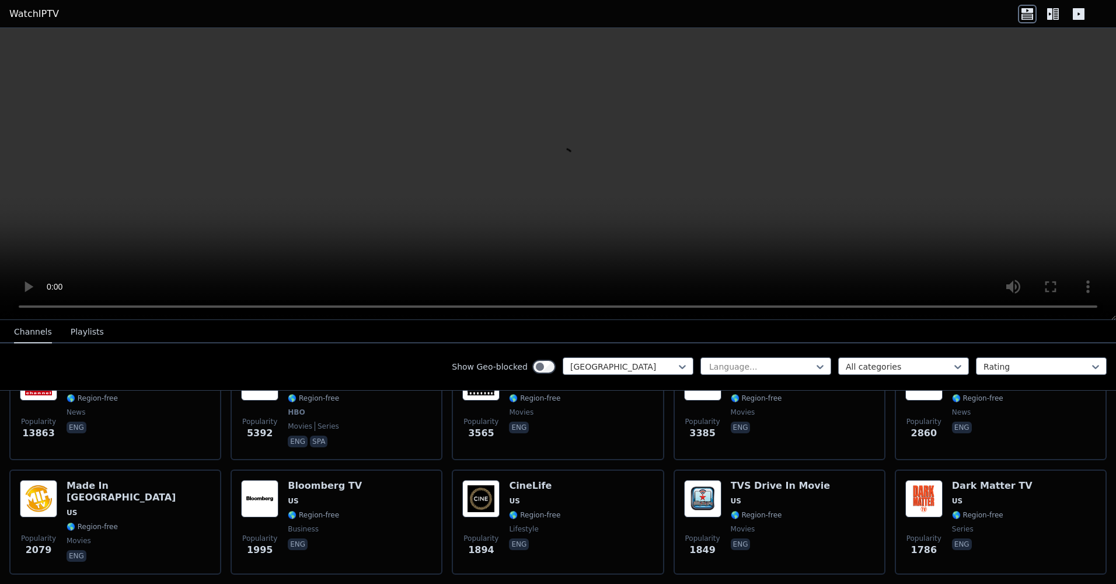
scroll to position [0, 0]
